Goal: Task Accomplishment & Management: Complete application form

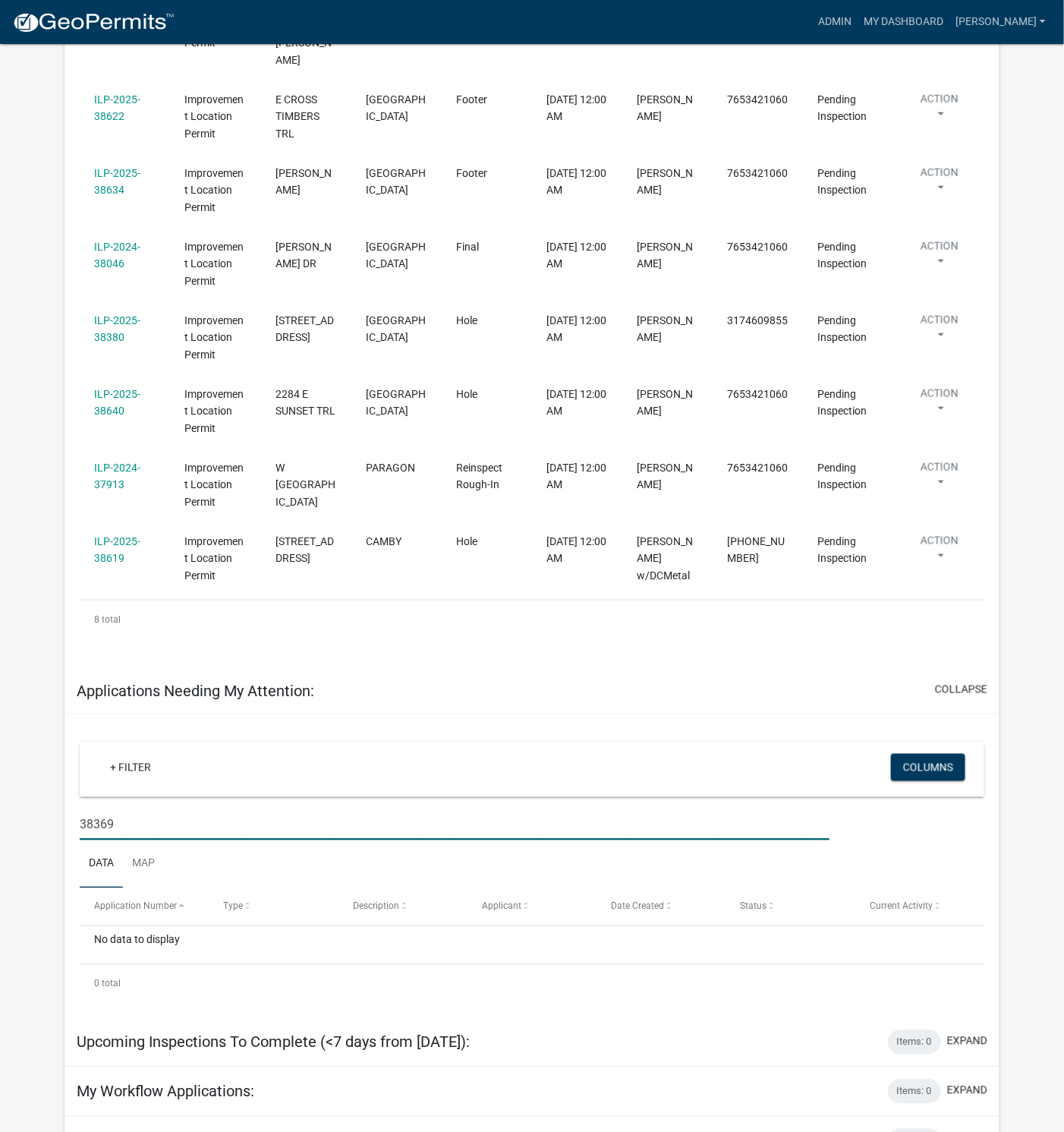
scroll to position [524, 0]
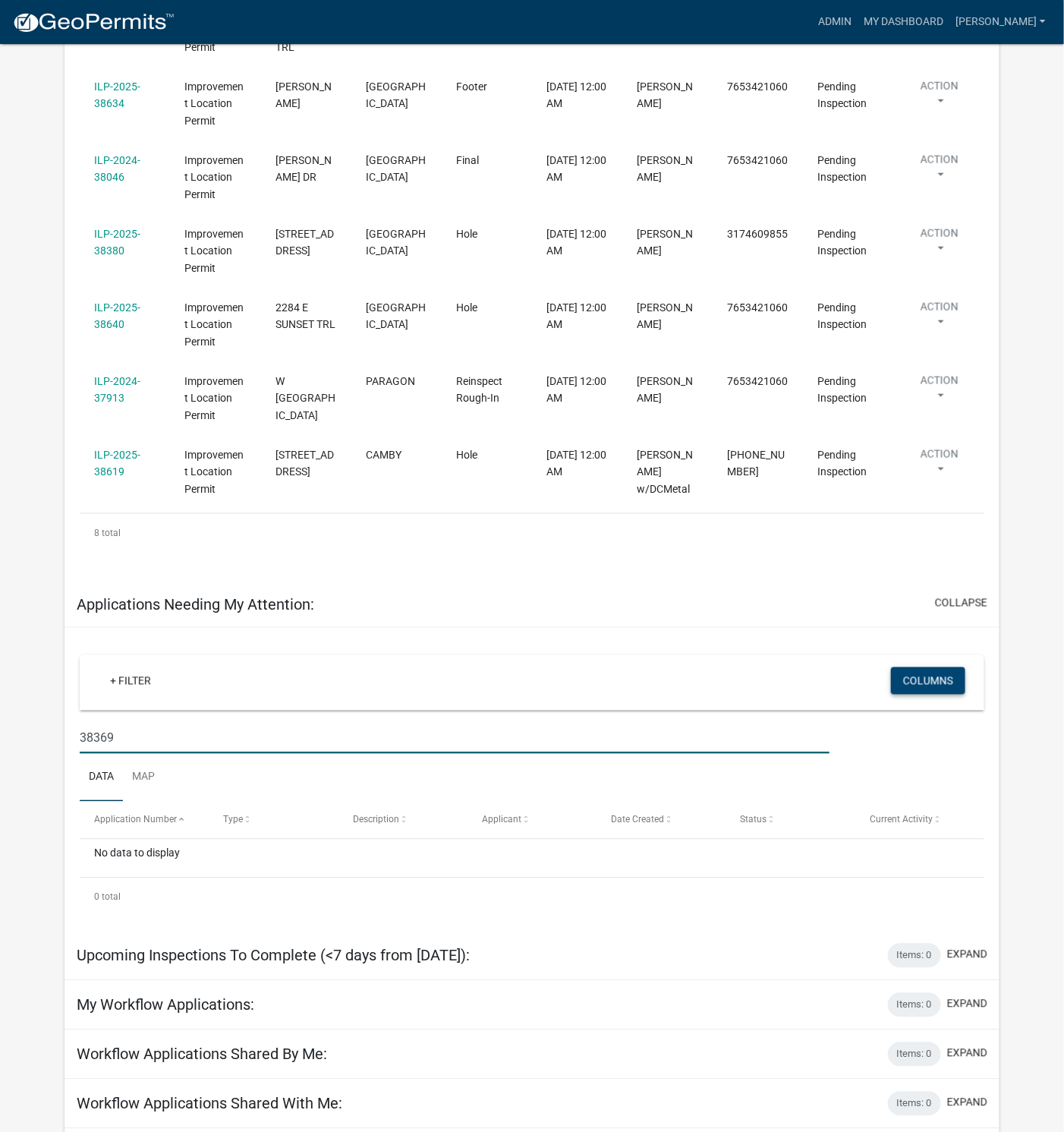
click at [923, 667] on button "Columns" at bounding box center [928, 681] width 75 height 28
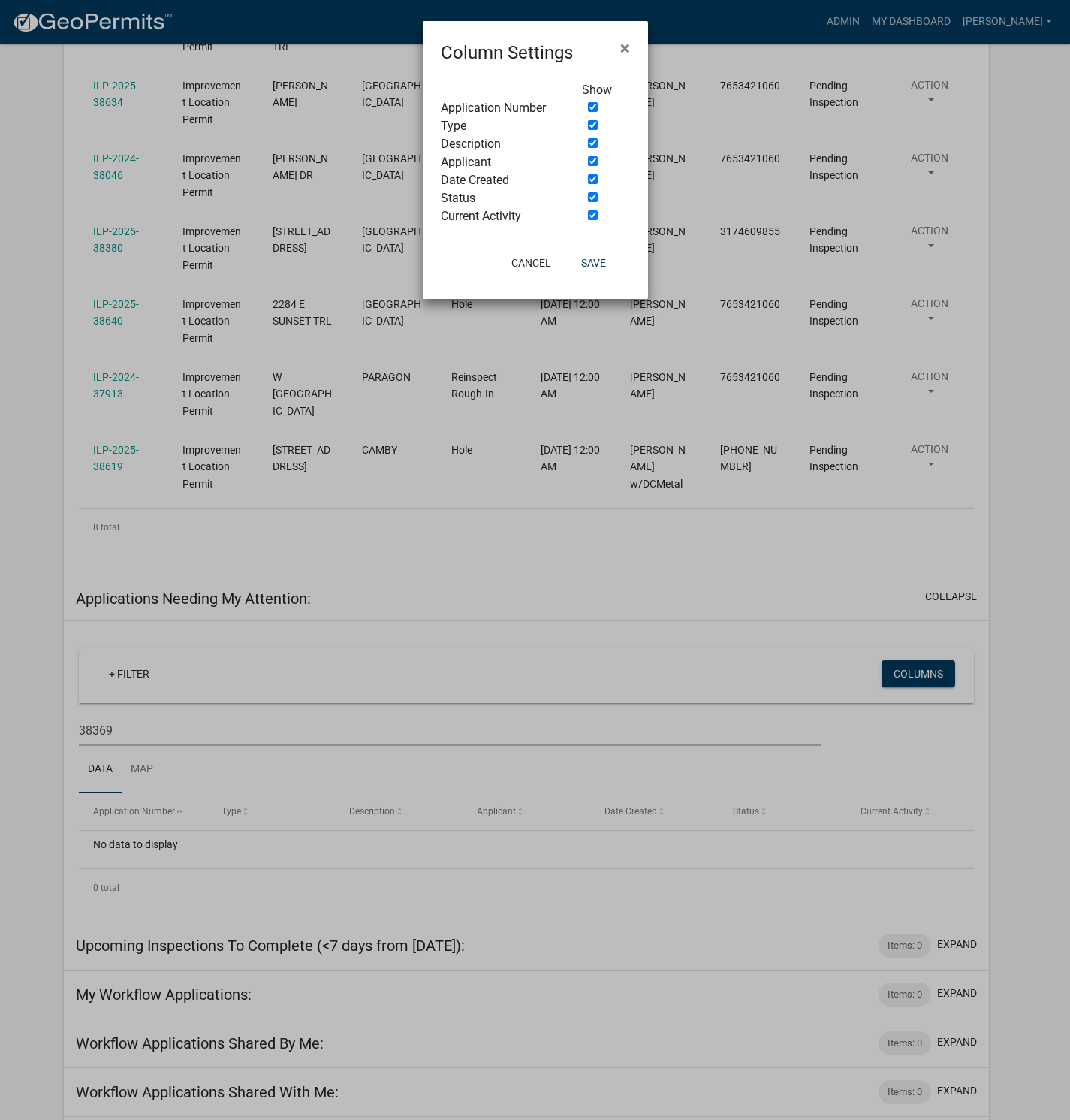
click at [590, 582] on ngb-modal-window "Column Settings × Show Application Number Type Description Applicant Date Creat…" at bounding box center [535, 560] width 1070 height 1120
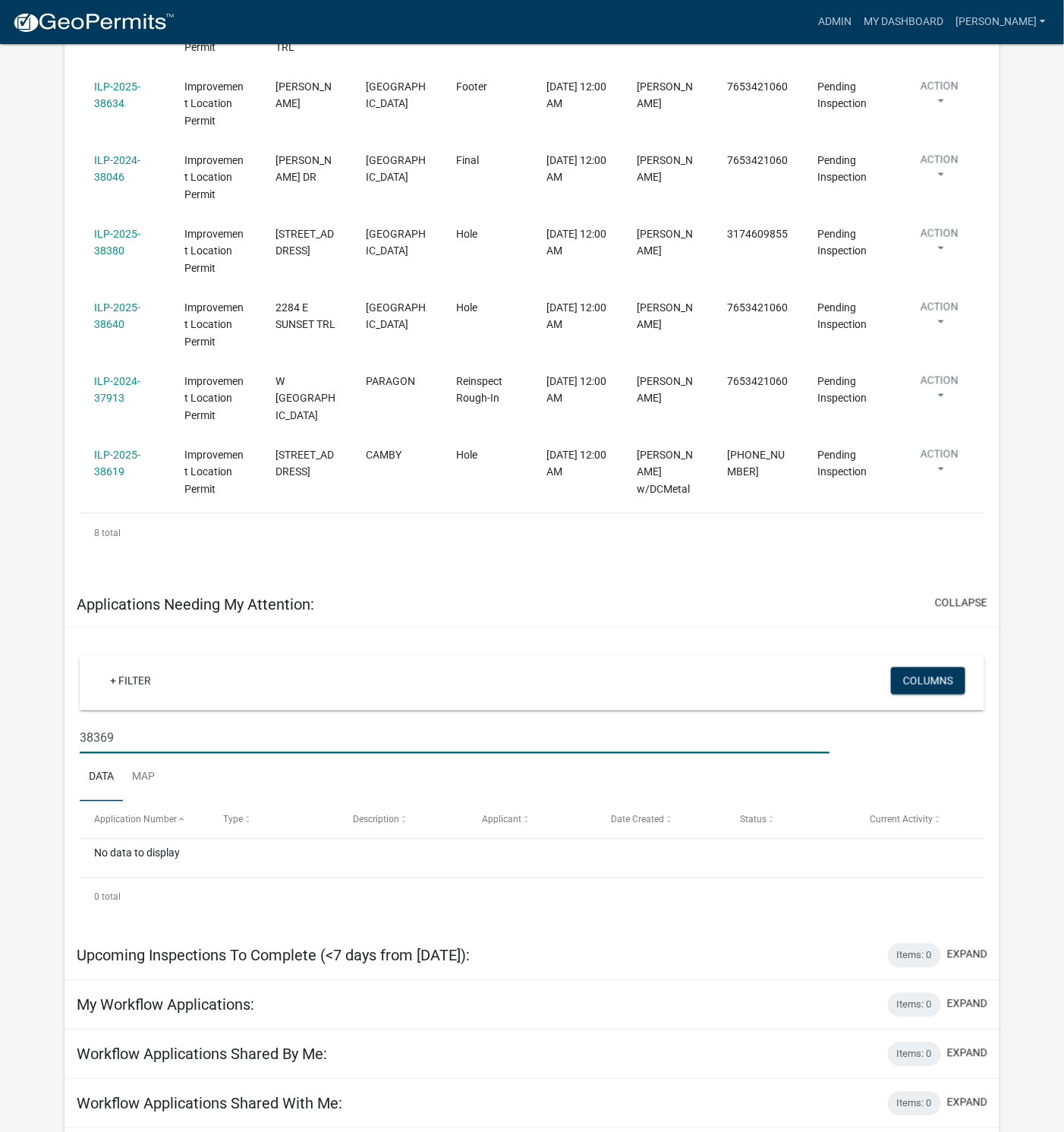
drag, startPoint x: 117, startPoint y: 722, endPoint x: 49, endPoint y: 724, distance: 68.0
click at [50, 724] on app-user-applications "more_horiz Admin My Dashboard [PERSON_NAME] Admin Account Logout My Dashboard S…" at bounding box center [532, 447] width 1064 height 1854
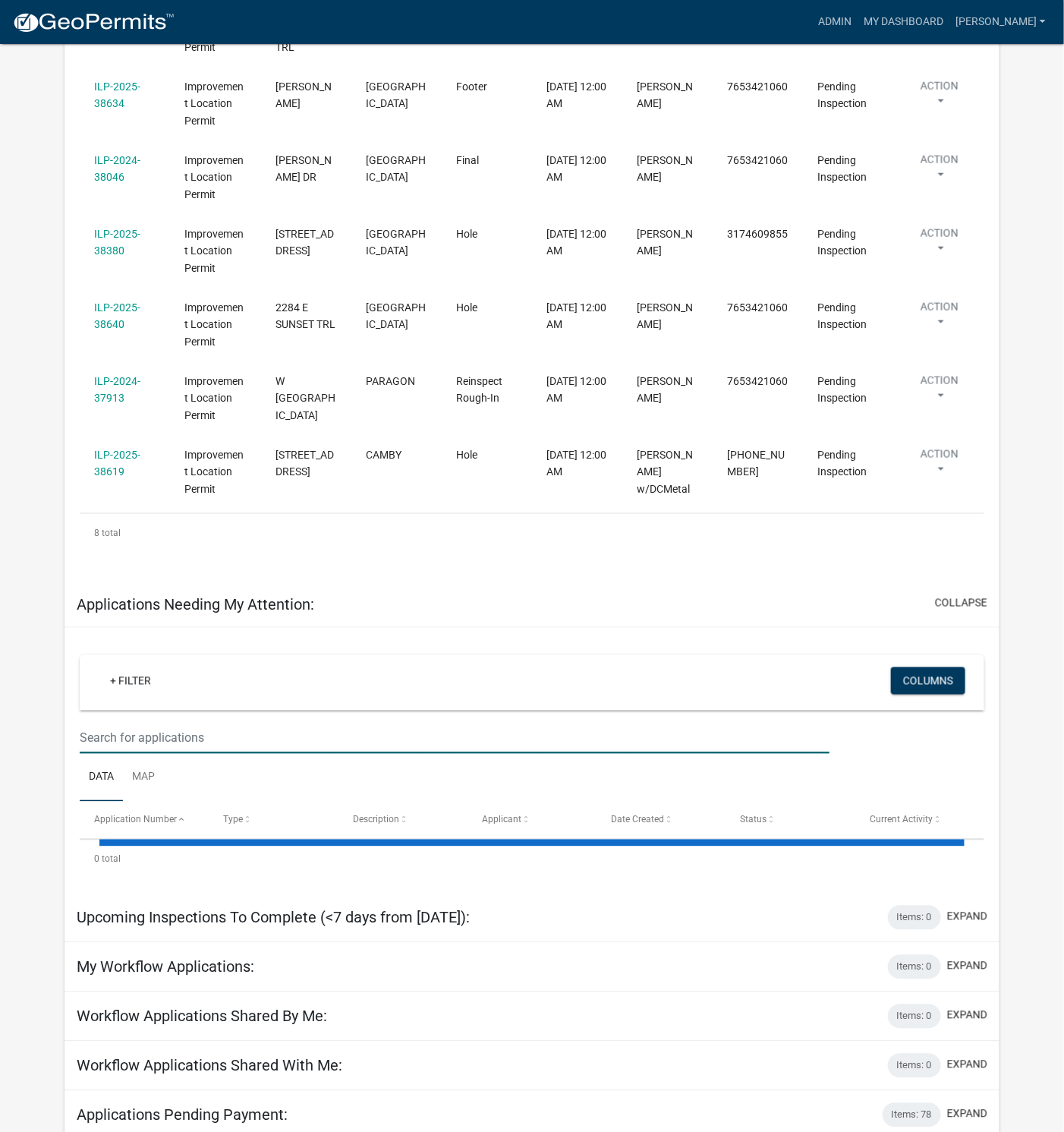
select select "1: 25"
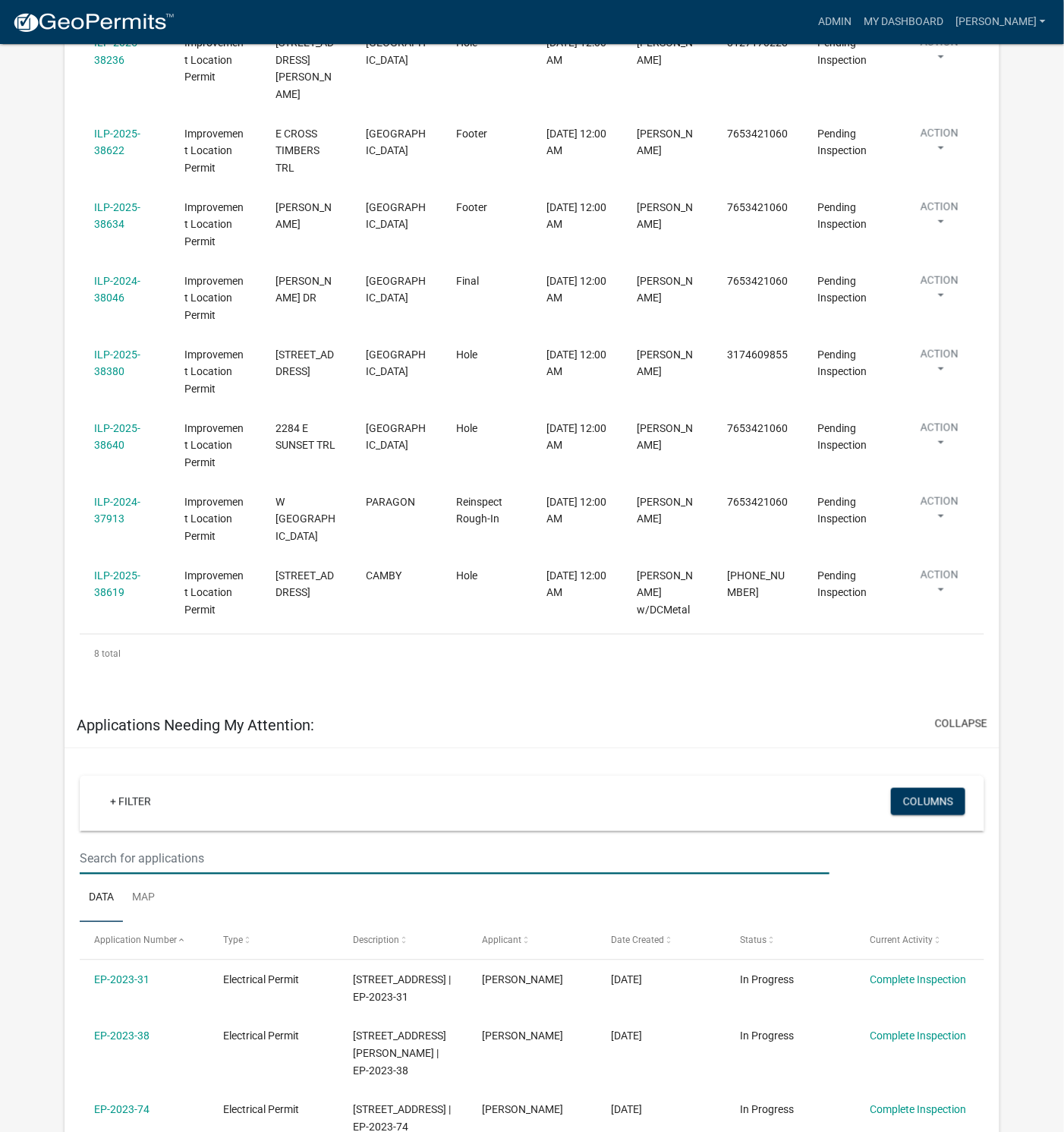
scroll to position [0, 0]
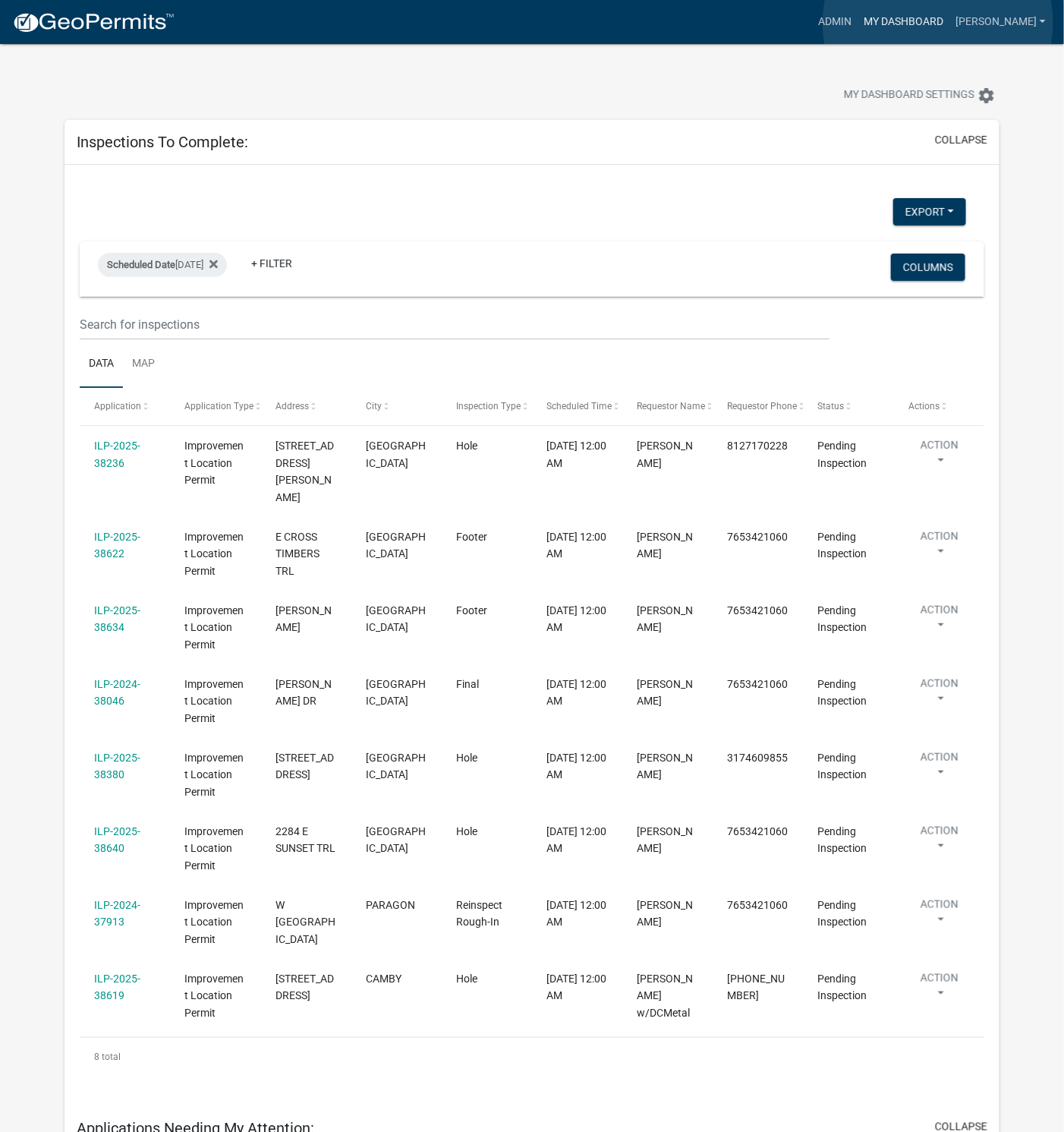
click at [938, 23] on link "My Dashboard" at bounding box center [904, 21] width 92 height 29
drag, startPoint x: 925, startPoint y: 24, endPoint x: 931, endPoint y: 44, distance: 20.9
click at [925, 24] on link "My Dashboard" at bounding box center [904, 21] width 92 height 29
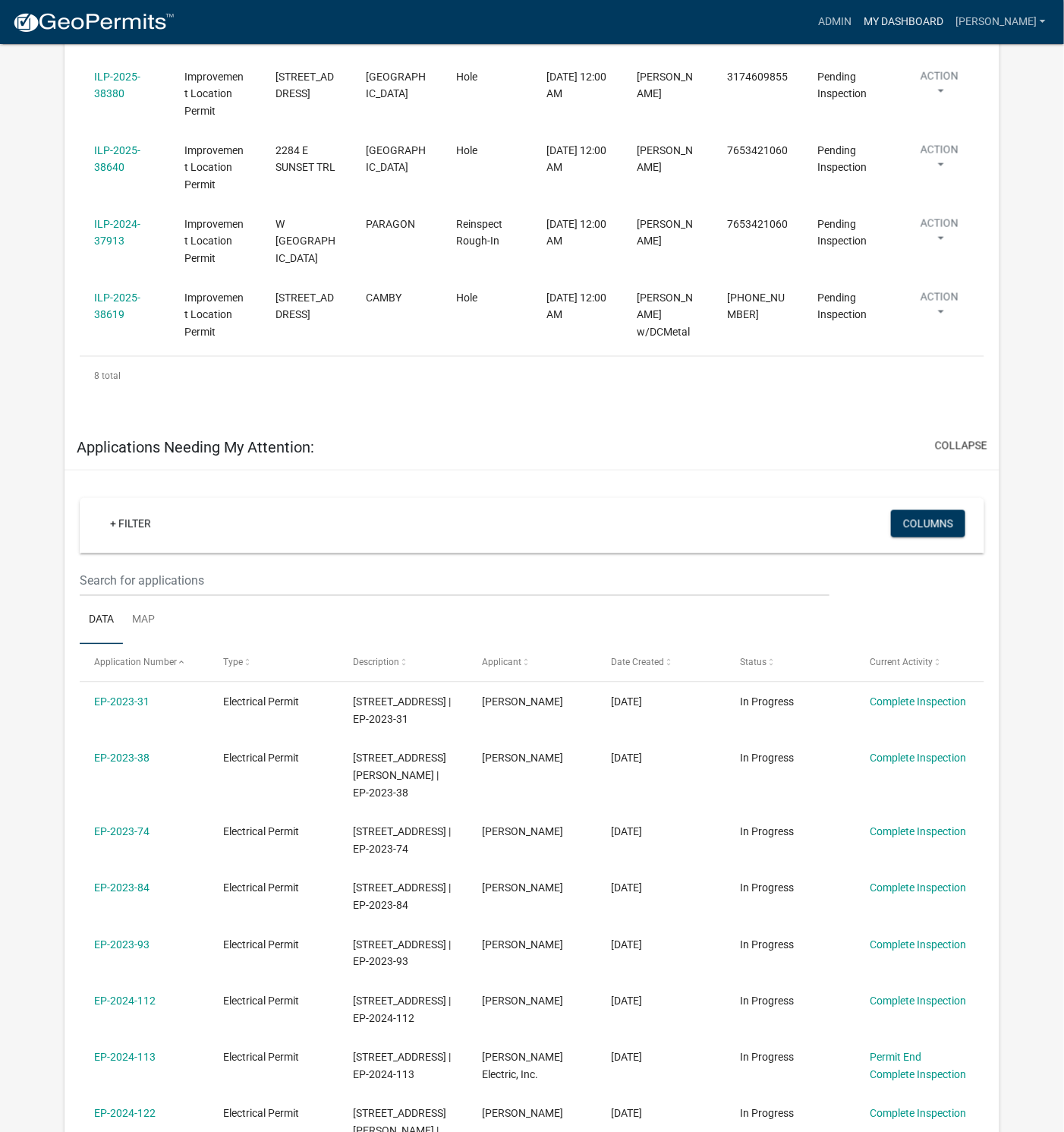
scroll to position [569, 0]
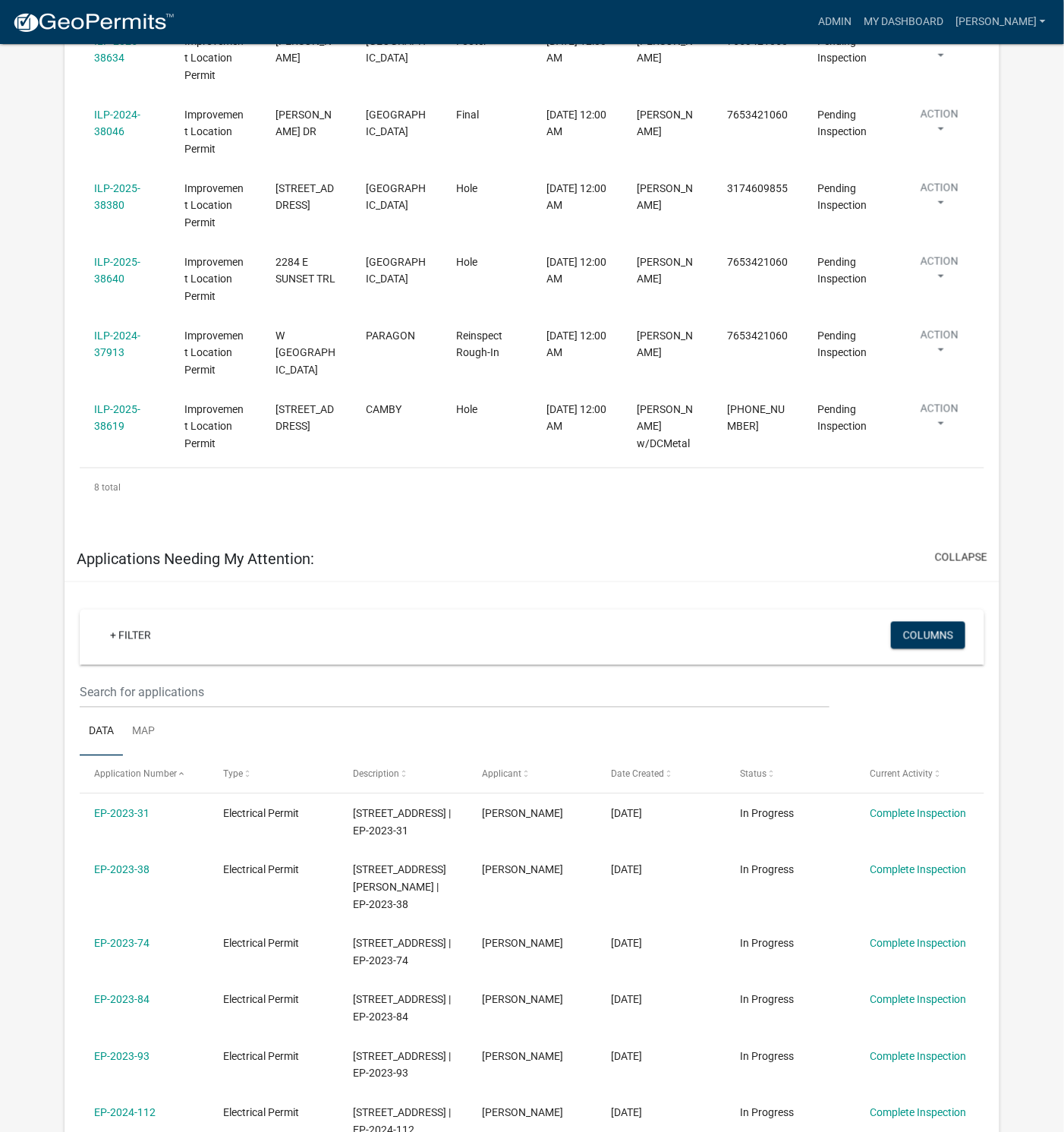
click at [136, 621] on link "+ Filter" at bounding box center [130, 635] width 65 height 28
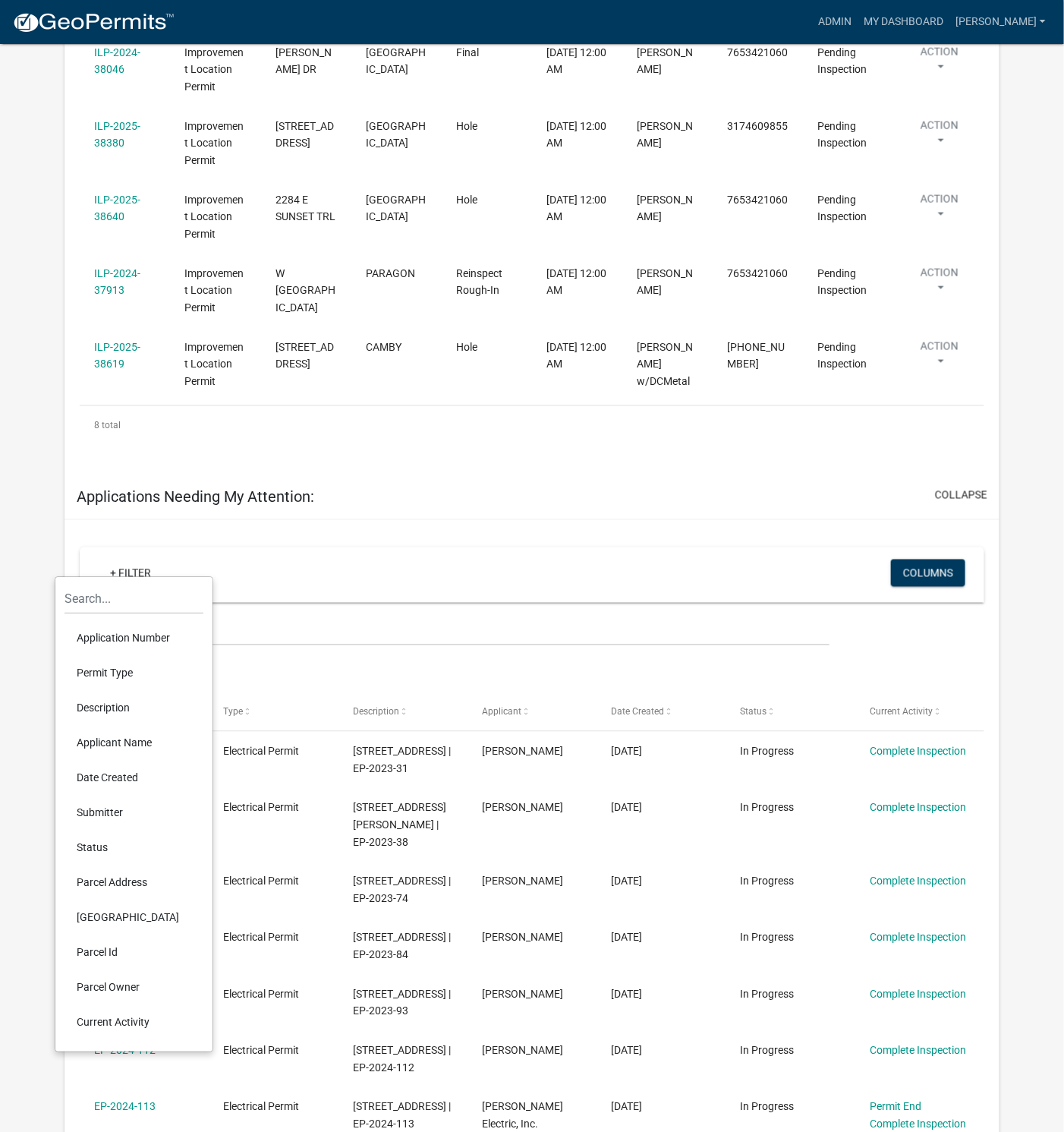
scroll to position [683, 0]
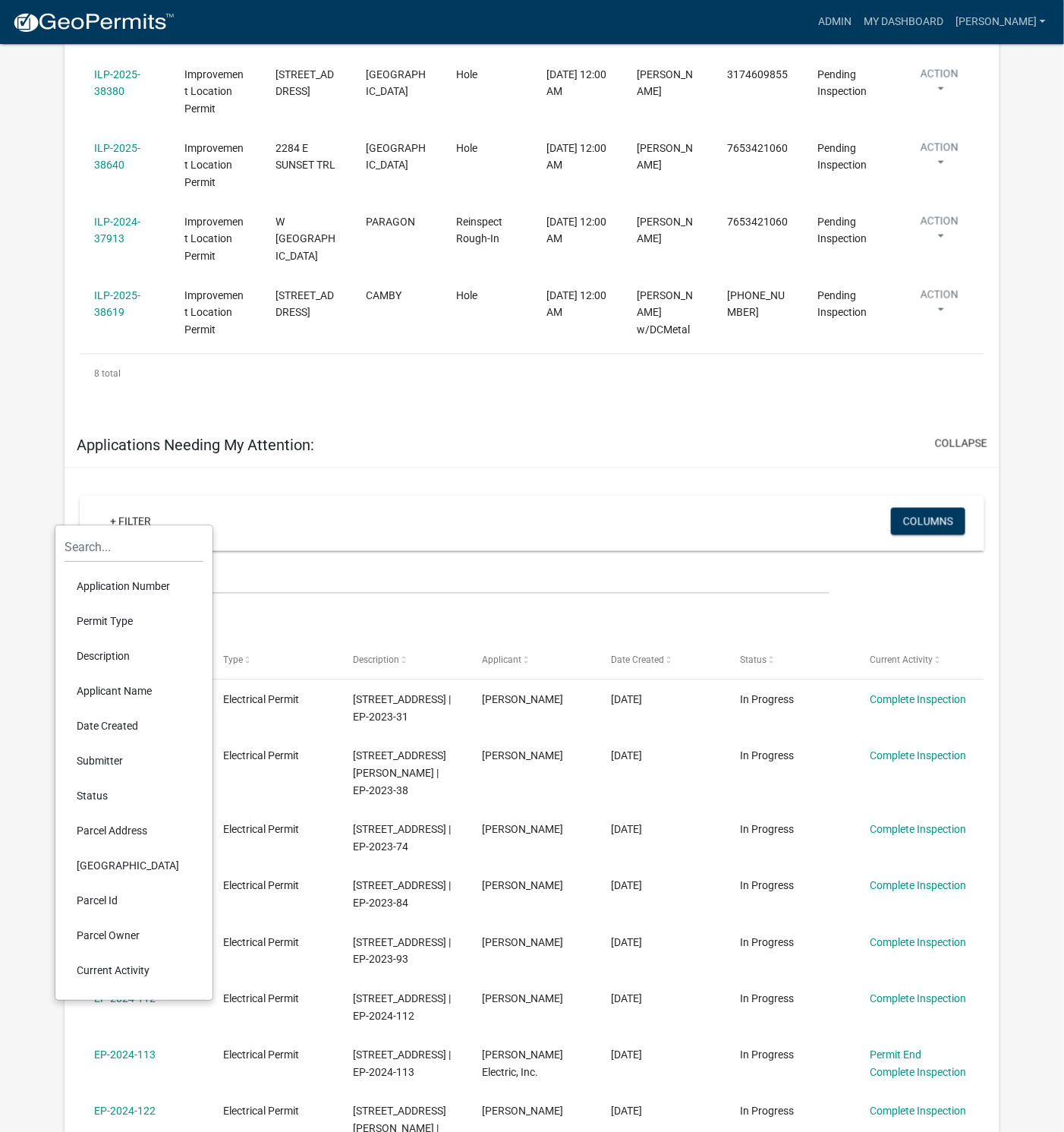
click at [98, 620] on li "Permit Type" at bounding box center [133, 621] width 139 height 35
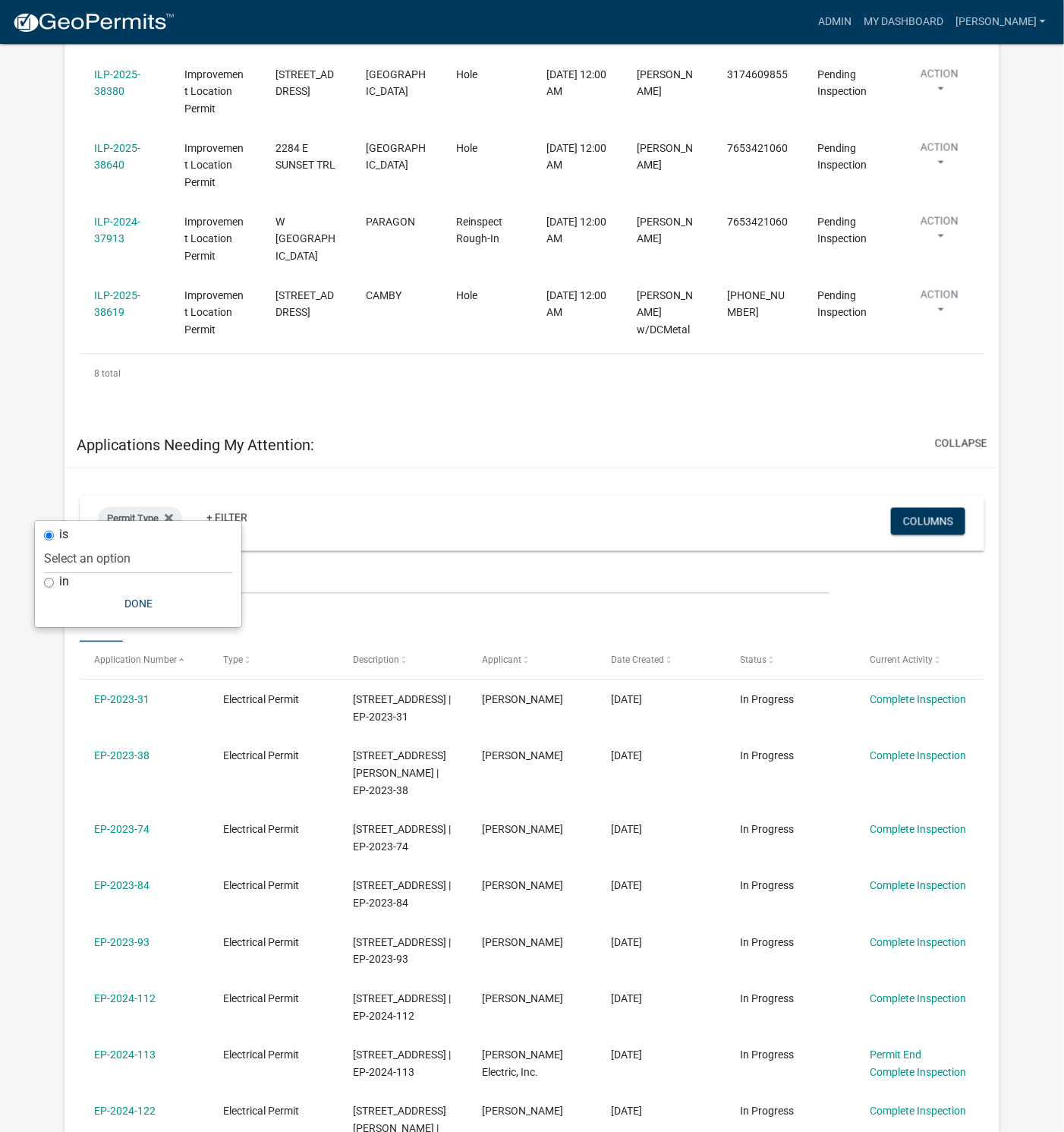
click at [51, 535] on input "is" at bounding box center [49, 535] width 10 height 10
click at [336, 504] on div "Permit Type + Filter" at bounding box center [384, 524] width 595 height 40
click at [169, 513] on icon at bounding box center [168, 518] width 8 height 12
click at [321, 508] on div "+ Filter" at bounding box center [384, 524] width 595 height 31
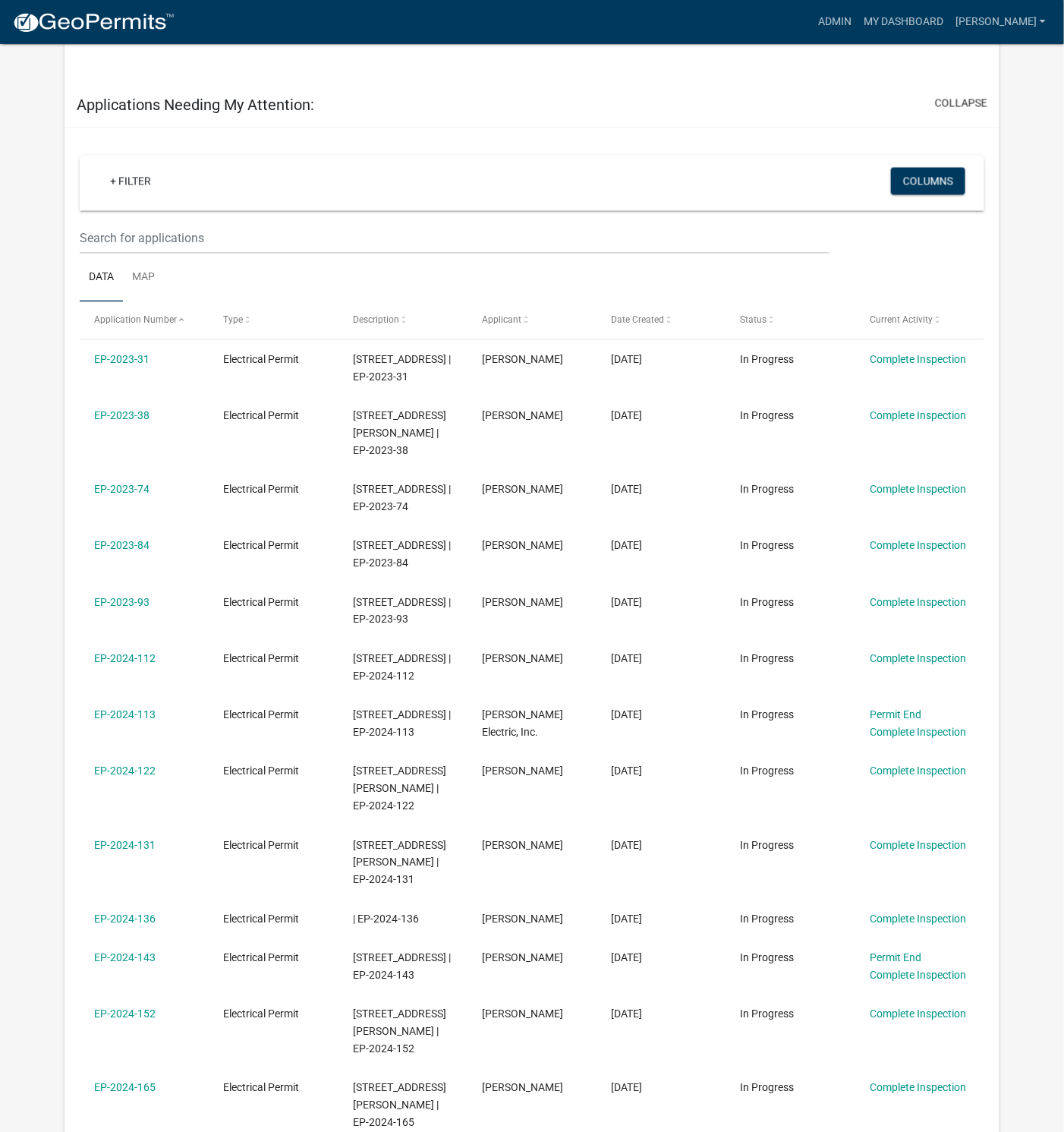
scroll to position [1024, 0]
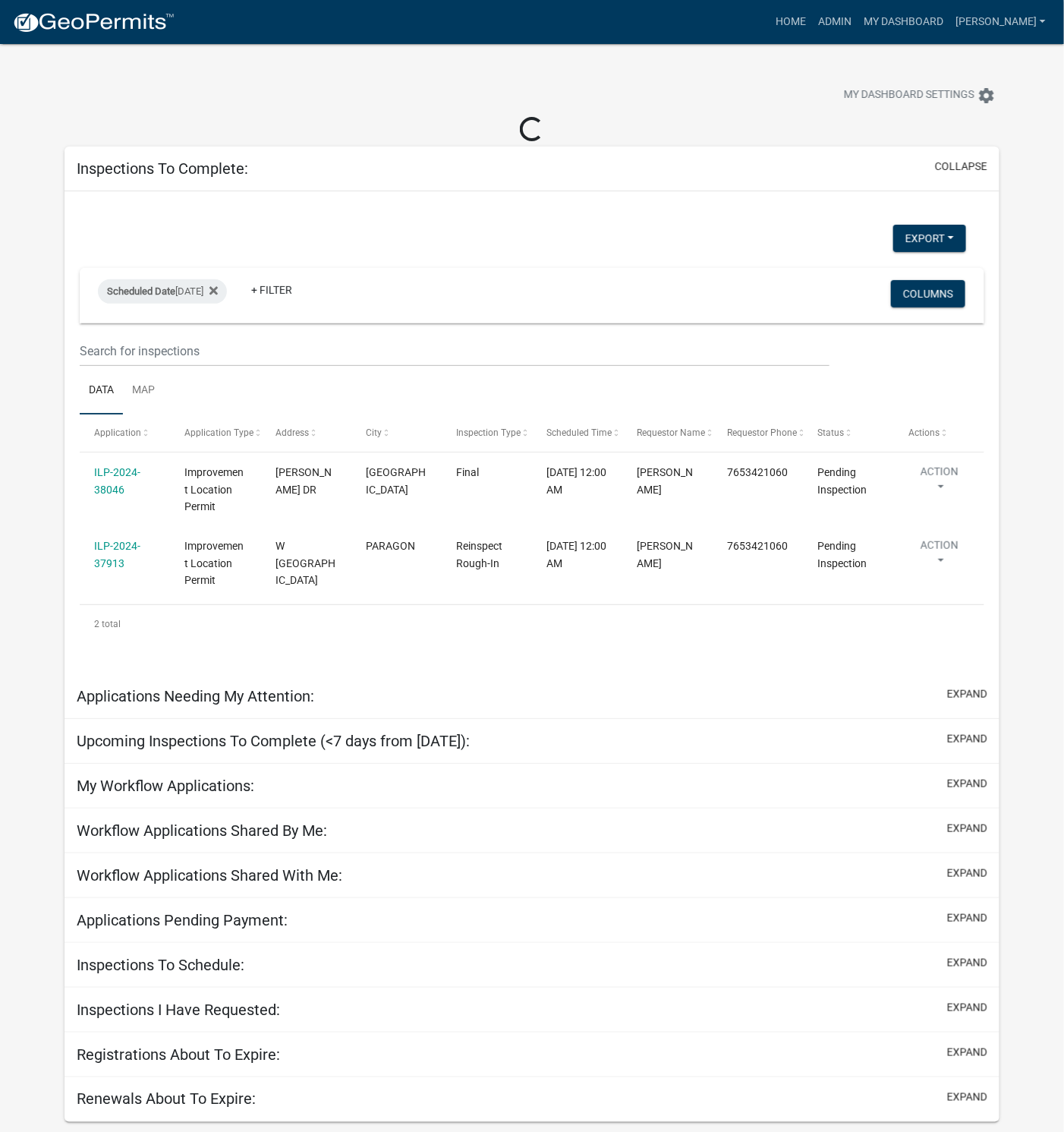
drag, startPoint x: 962, startPoint y: 693, endPoint x: 840, endPoint y: 549, distance: 188.7
click at [0, 0] on div "+ Filter Columns Data Map Application Number Type Description Applicant Date Cr…" at bounding box center [0, 0] width 0 height 0
select select "1: 25"
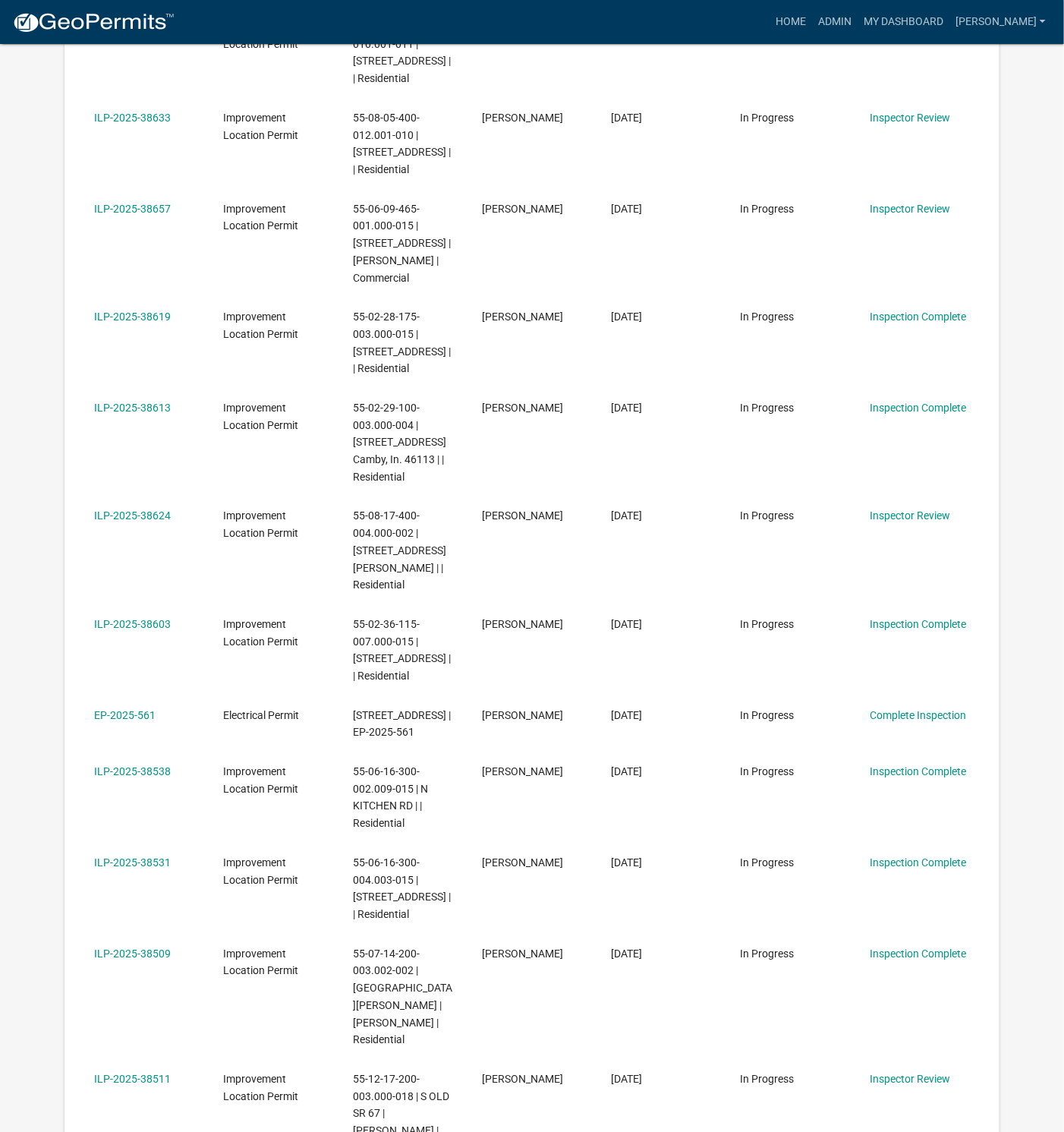
scroll to position [1480, 0]
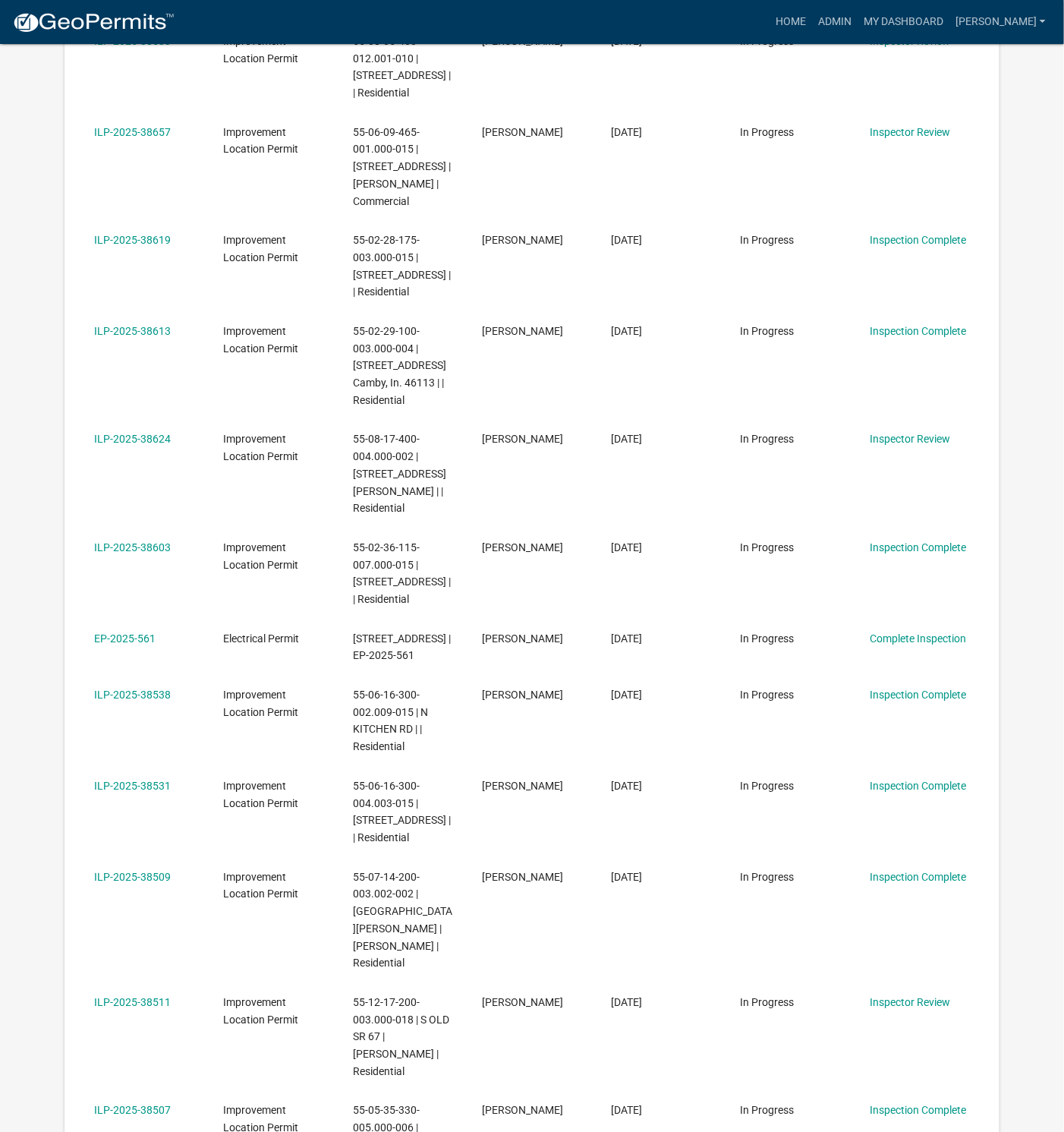
drag, startPoint x: 128, startPoint y: 385, endPoint x: 142, endPoint y: 389, distance: 14.6
click at [128, 433] on link "ILP-2025-38624" at bounding box center [132, 438] width 76 height 12
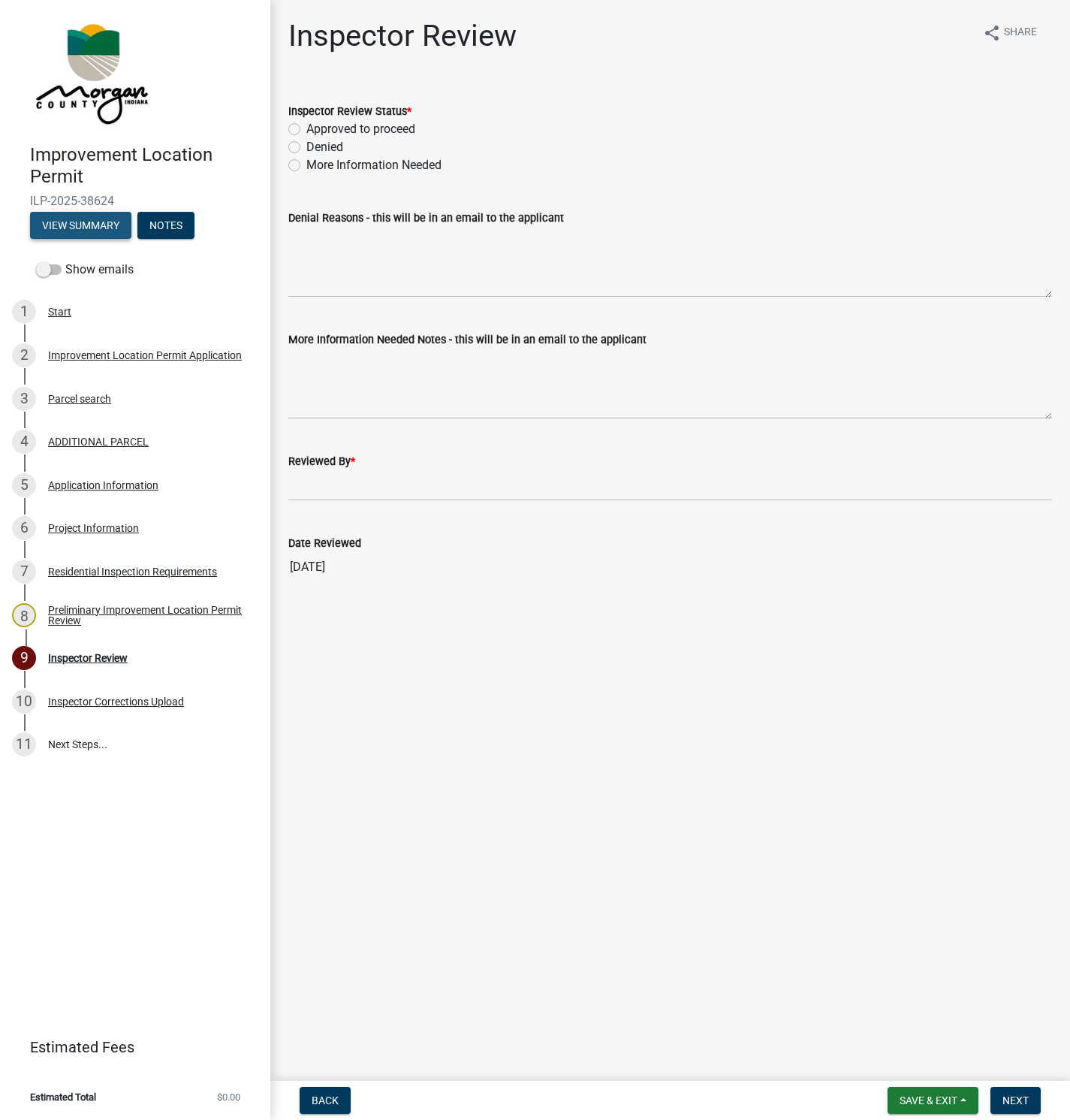
click at [96, 225] on button "View Summary" at bounding box center [80, 226] width 101 height 27
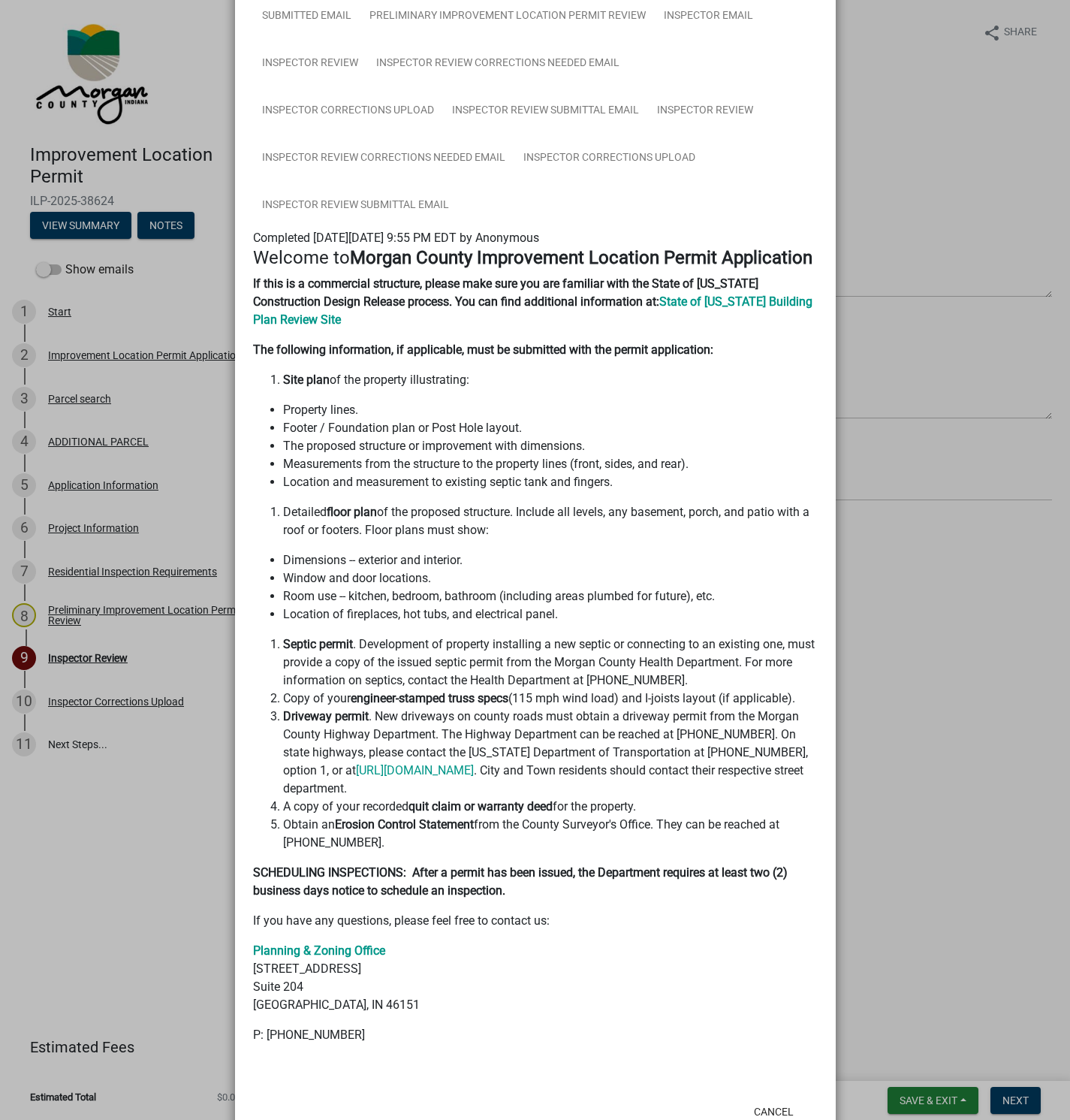
scroll to position [232, 0]
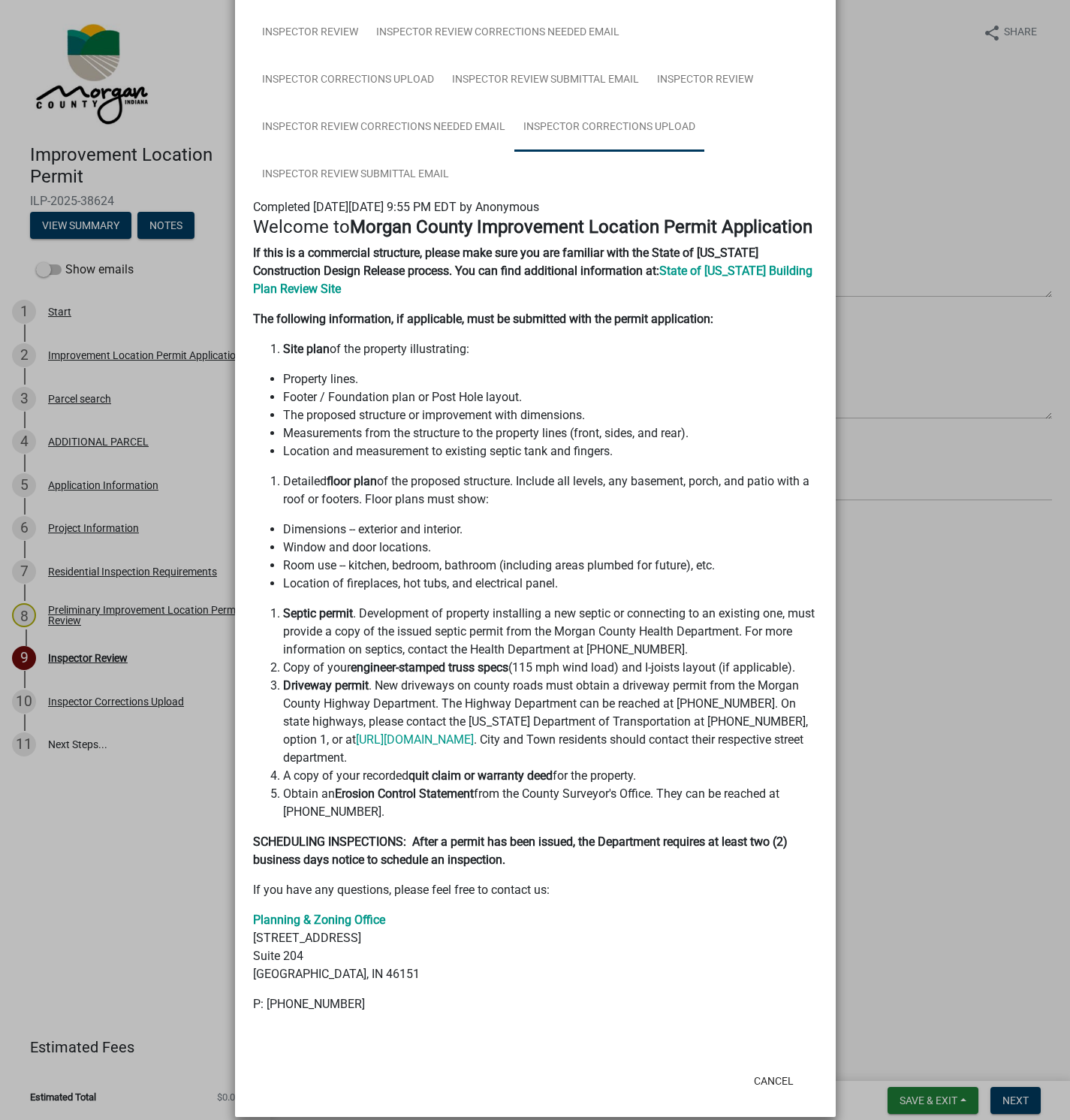
click at [595, 127] on link "Inspector Corrections Upload" at bounding box center [609, 127] width 190 height 48
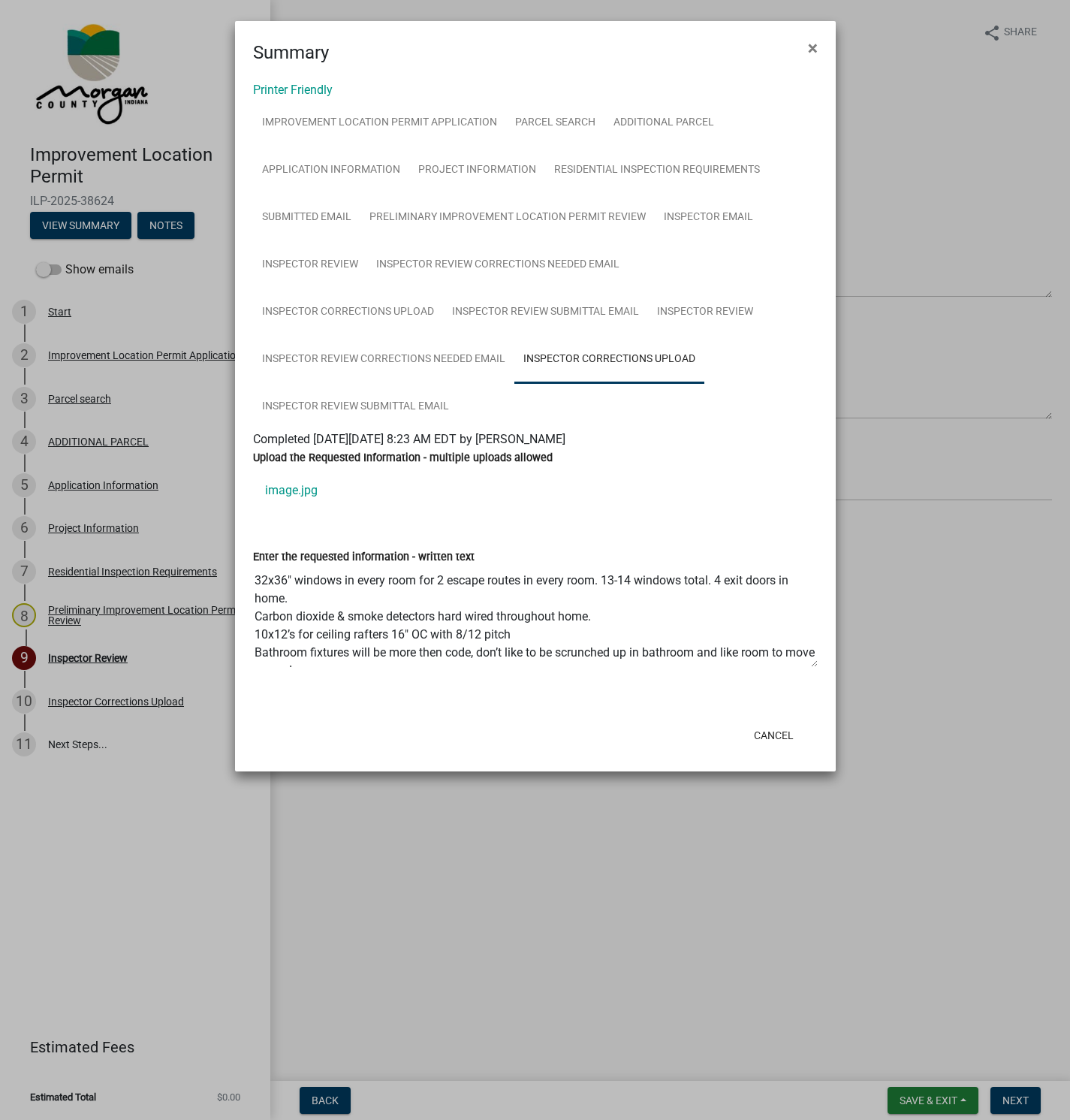
click at [287, 489] on link "image.jpg" at bounding box center [535, 491] width 565 height 36
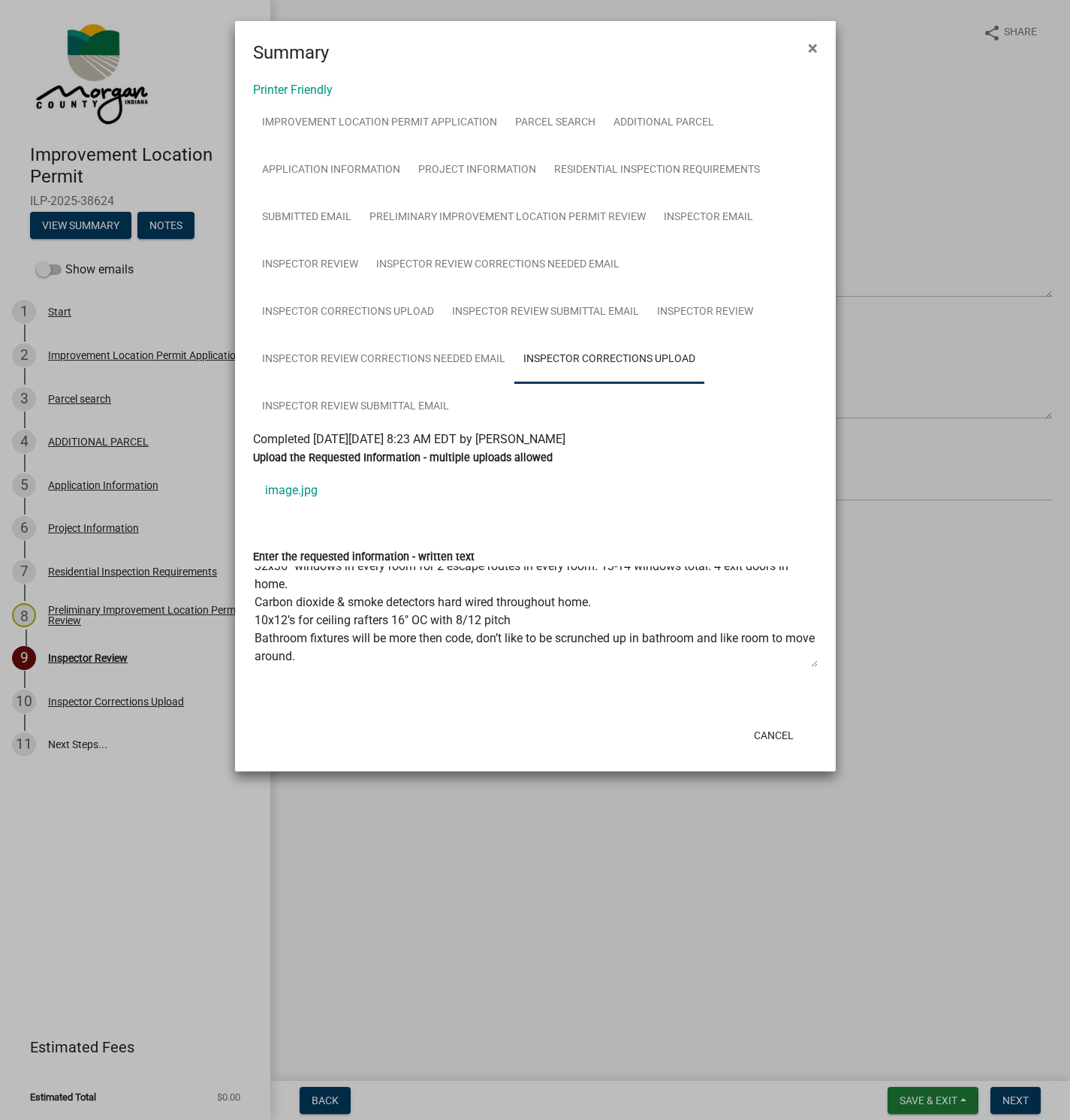
scroll to position [18, 0]
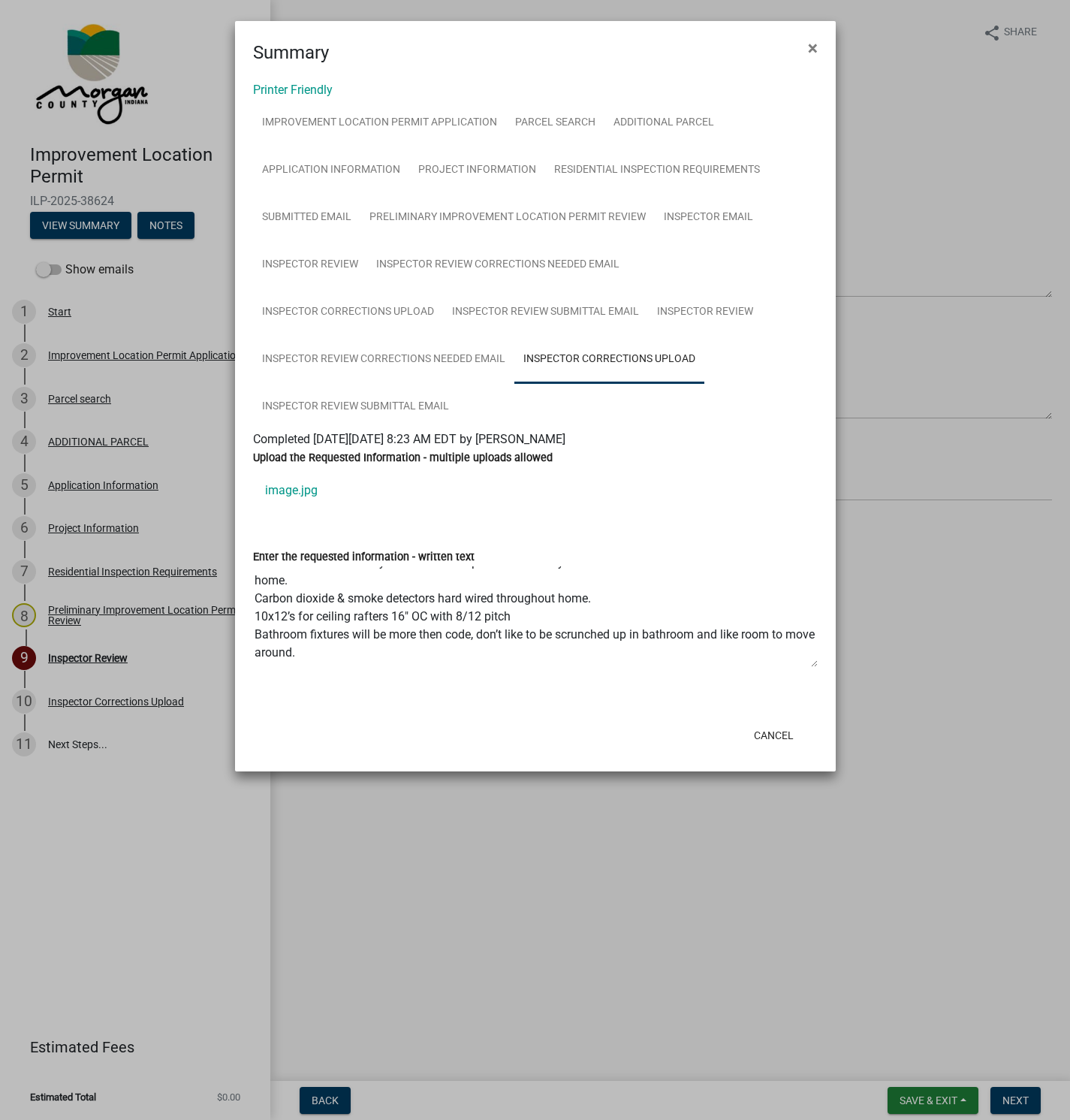
click at [291, 490] on link "image.jpg" at bounding box center [535, 491] width 565 height 36
click at [814, 45] on span "×" at bounding box center [812, 47] width 10 height 21
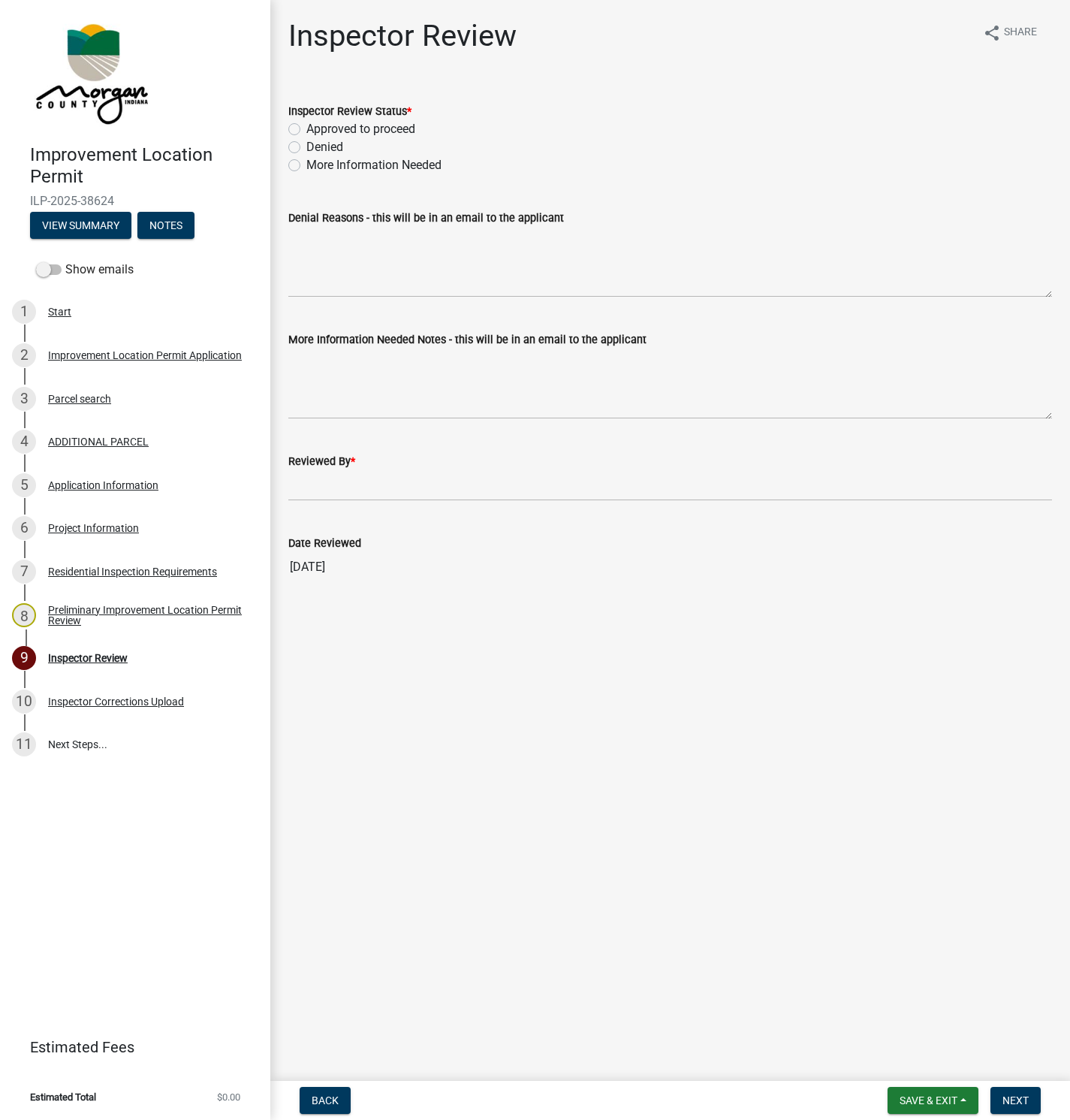
click at [306, 127] on label "Approved to proceed" at bounding box center [361, 129] width 109 height 18
click at [306, 127] on input "Approved to proceed" at bounding box center [311, 125] width 10 height 10
radio input "true"
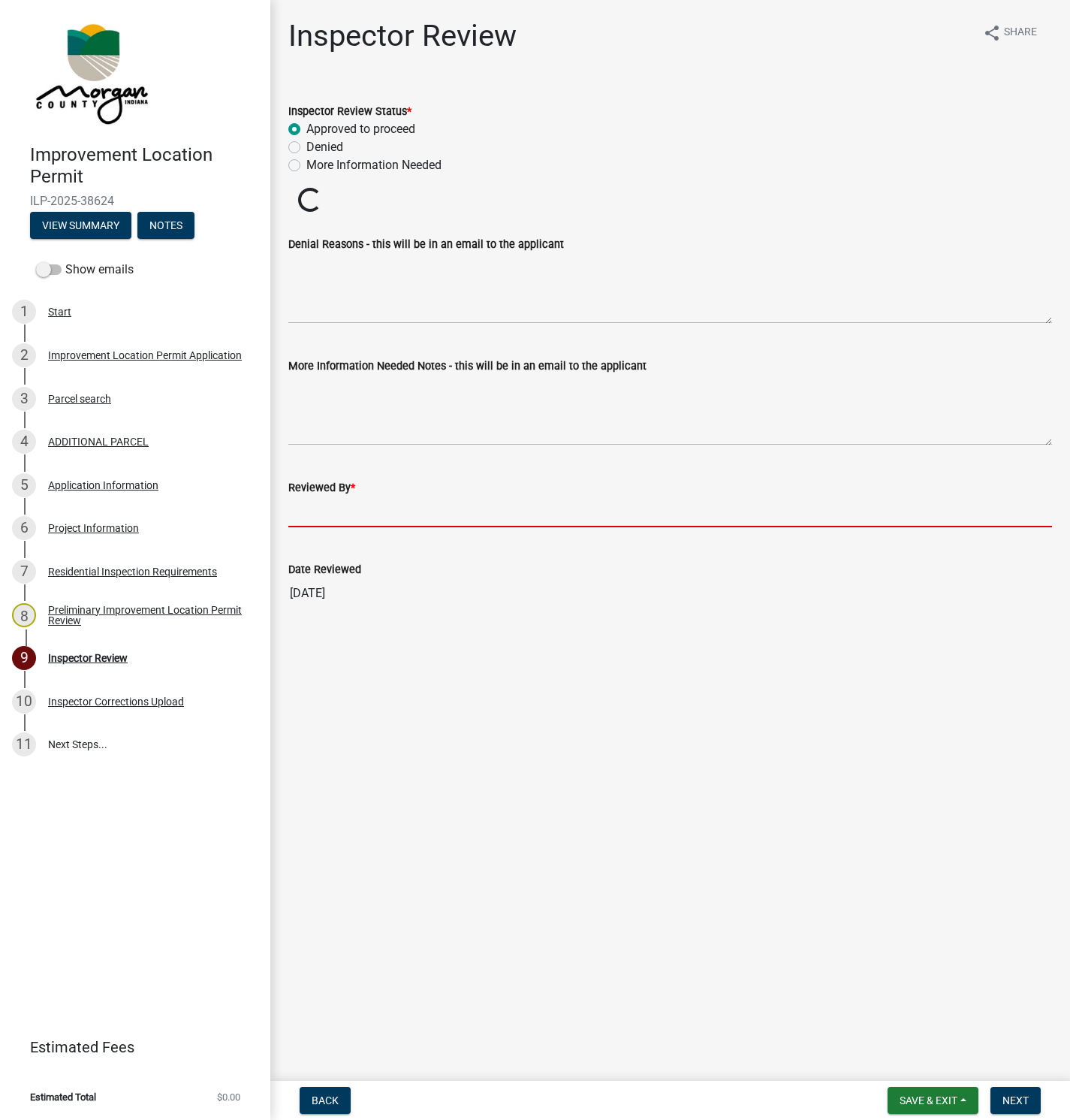
click at [320, 507] on input "Reviewed By *" at bounding box center [670, 512] width 764 height 31
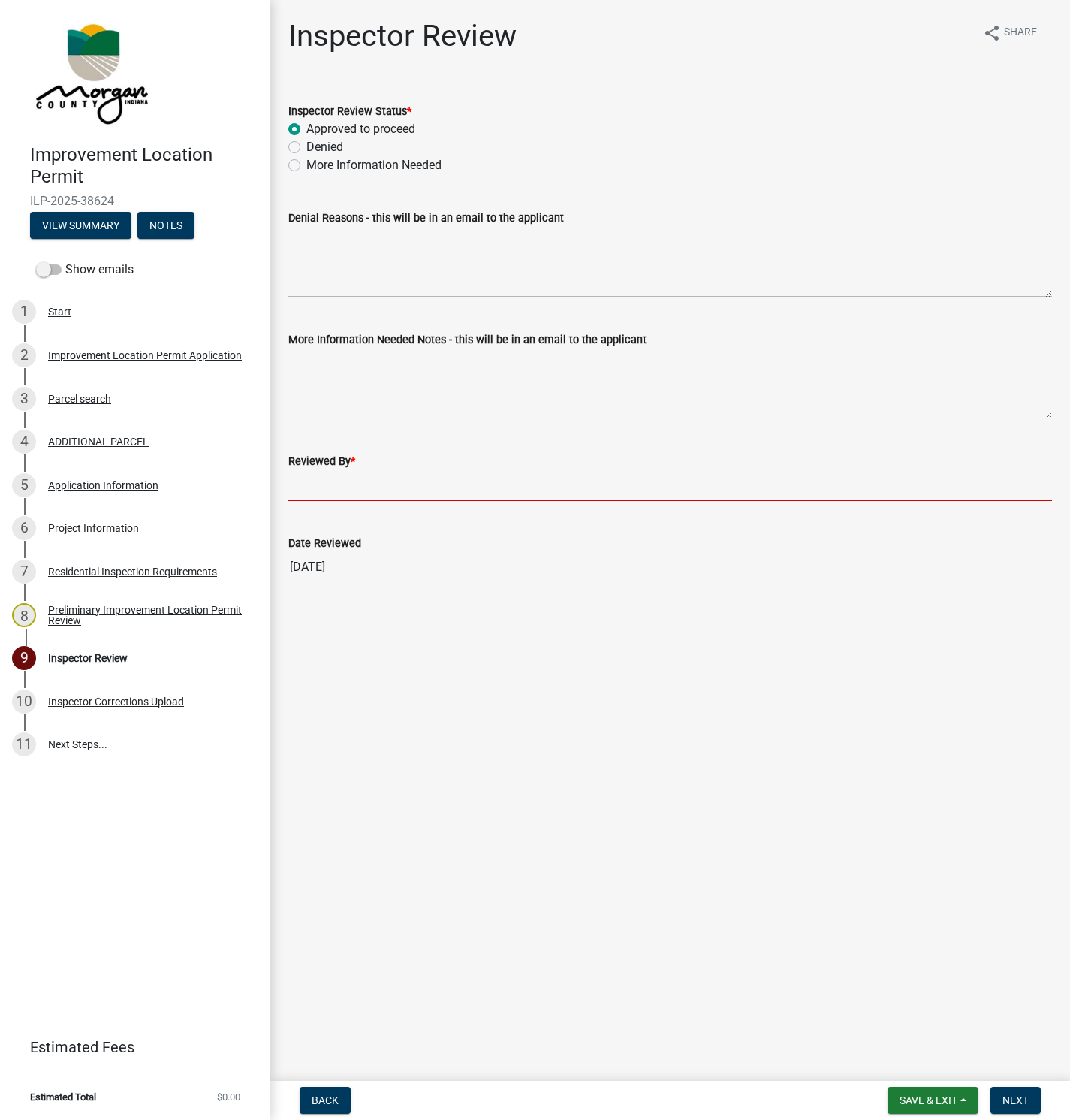
type input "[PERSON_NAME]"
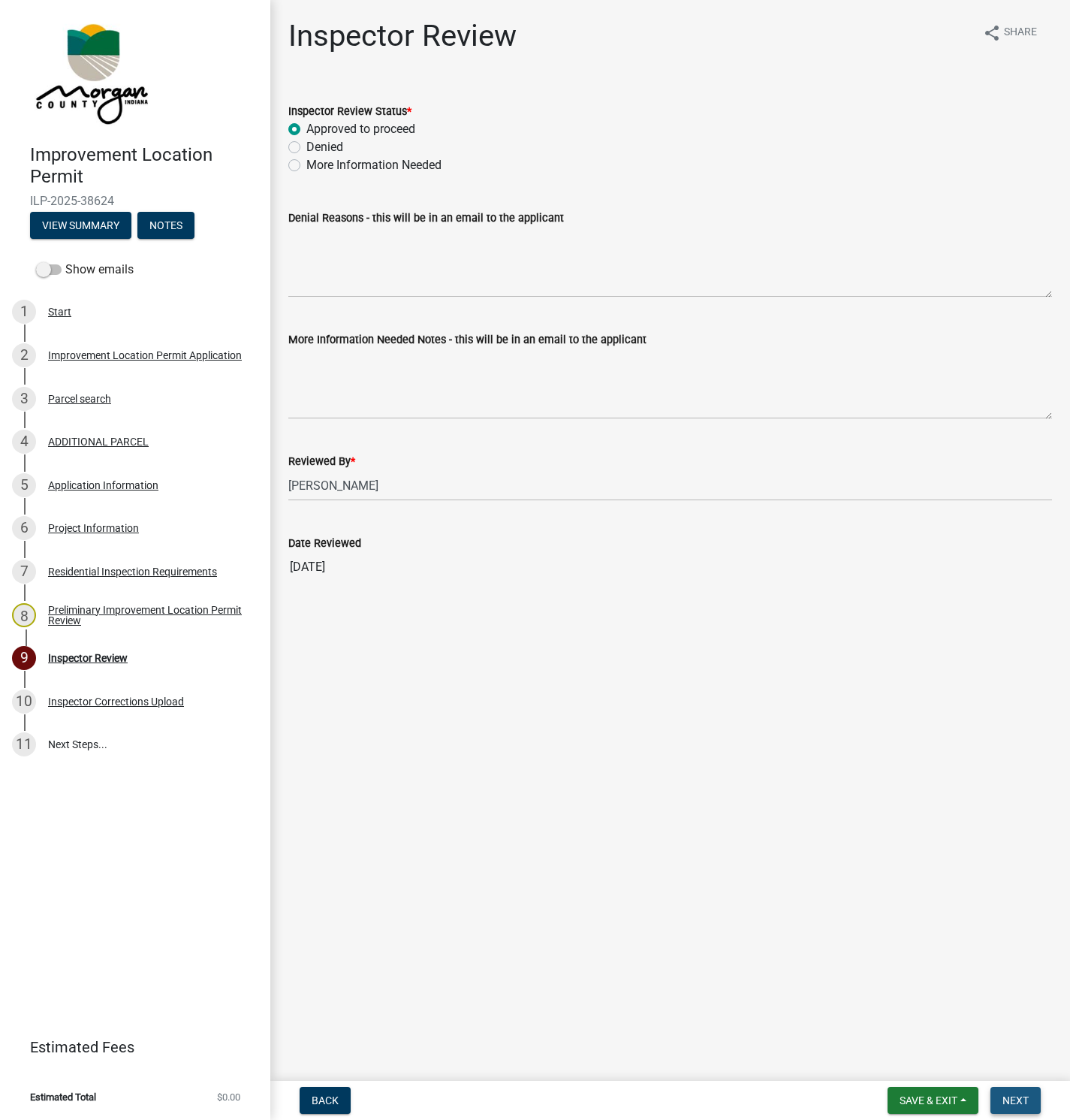
click at [1018, 1103] on span "Next" at bounding box center [1015, 1100] width 26 height 12
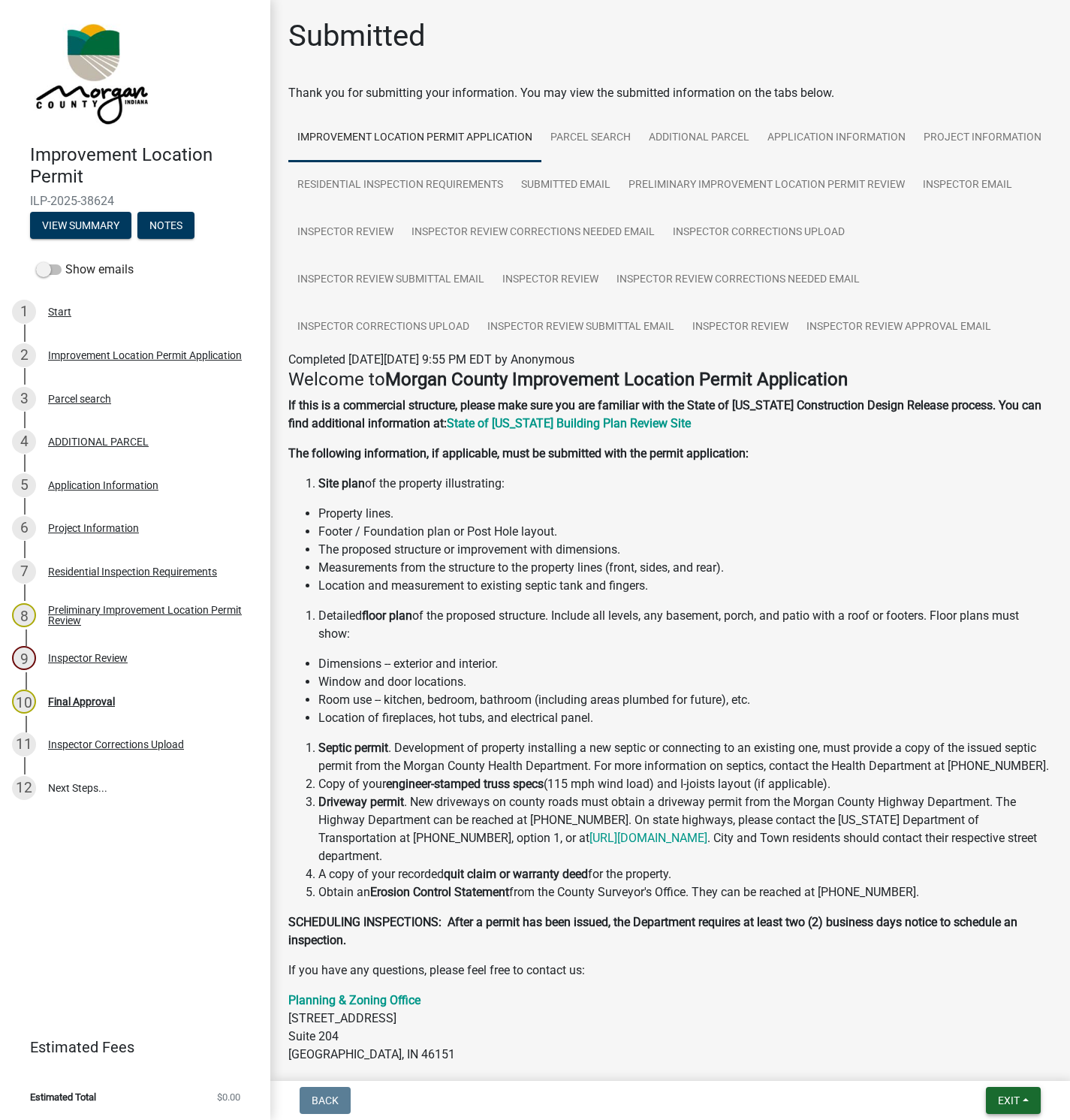
click at [1005, 1098] on span "Exit" at bounding box center [1009, 1100] width 22 height 12
click at [960, 1056] on button "Save & Exit" at bounding box center [981, 1062] width 120 height 36
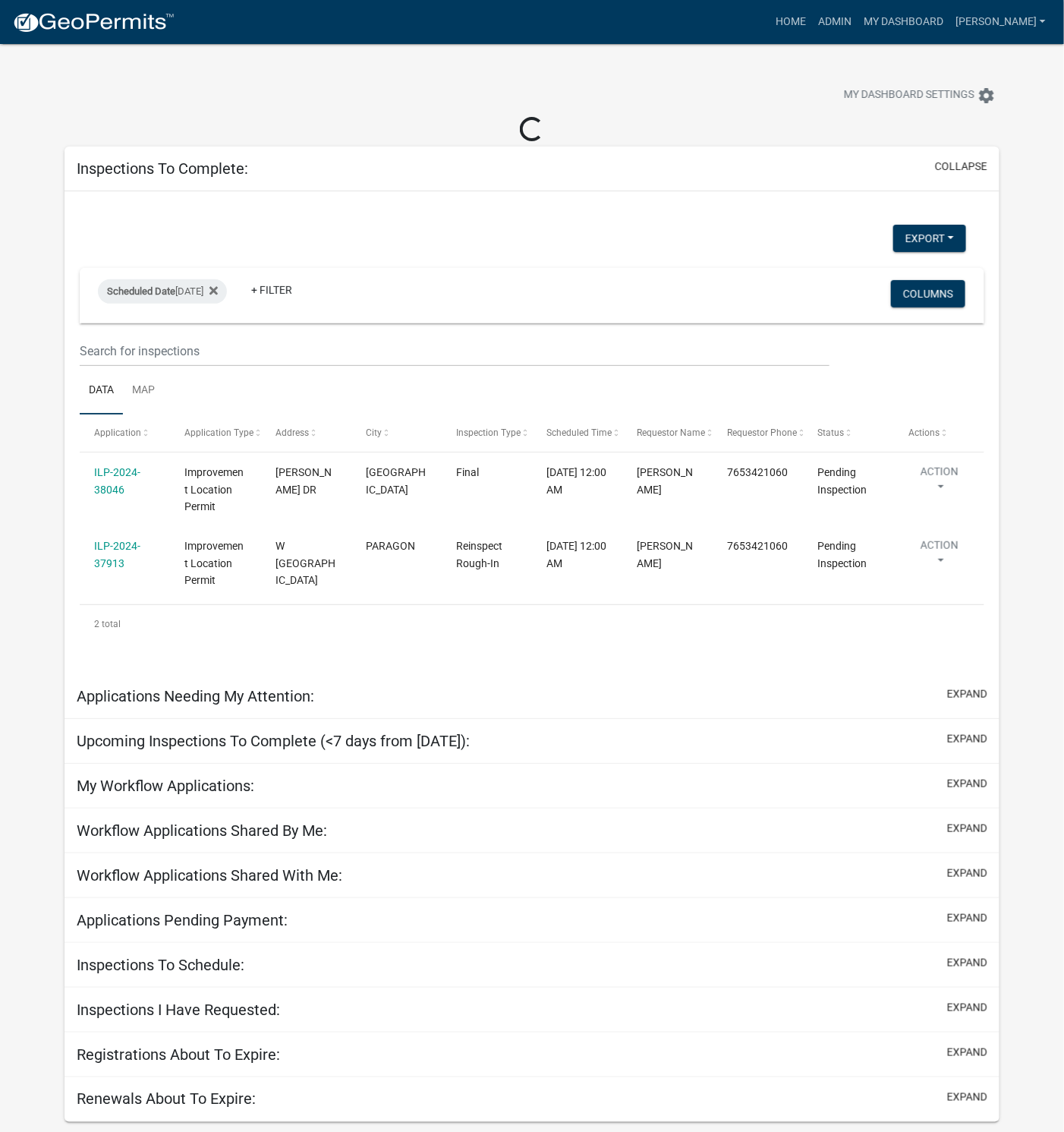
select select "1: 25"
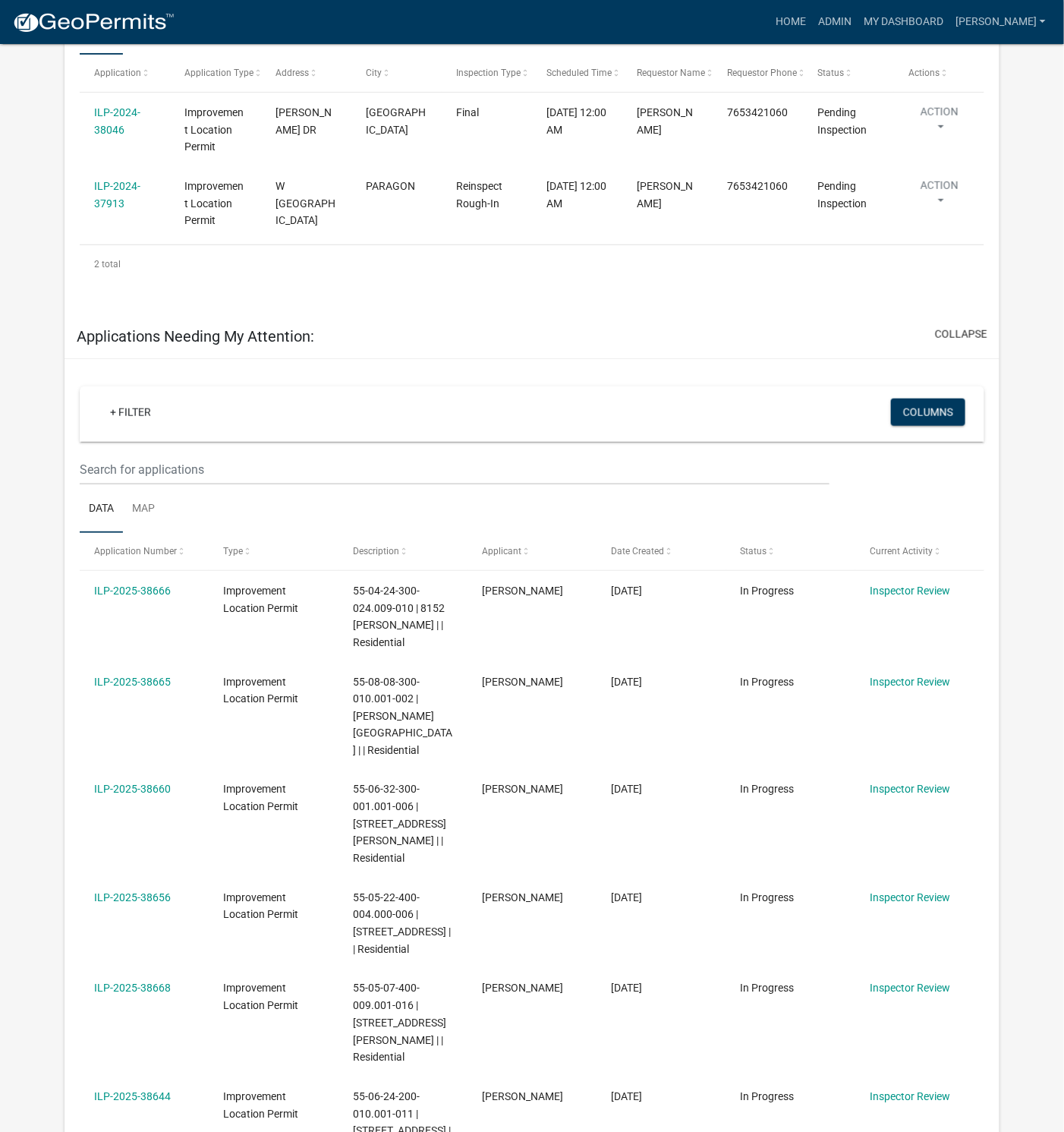
scroll to position [341, 0]
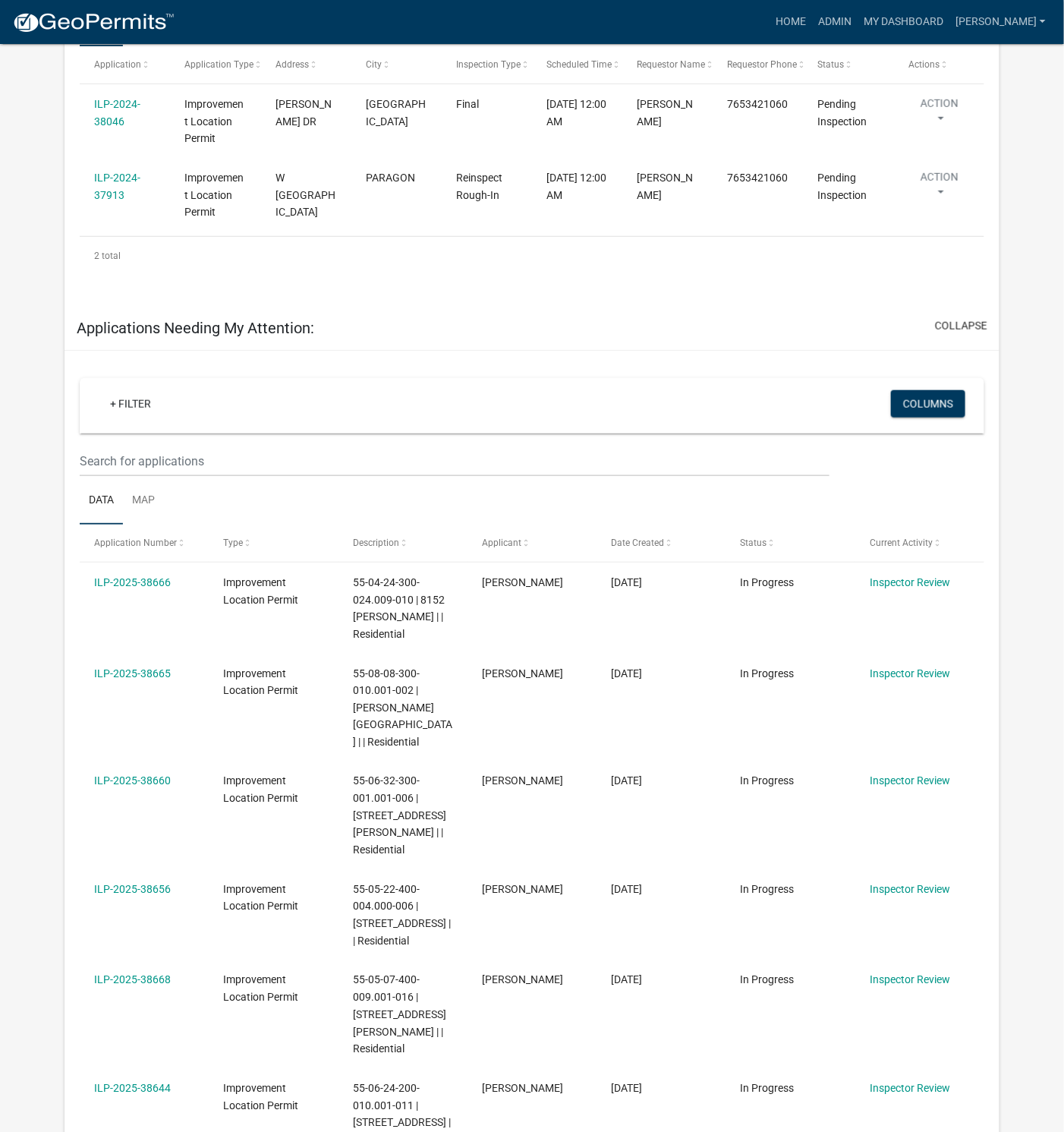
click at [144, 775] on link "ILP-2025-38660" at bounding box center [132, 780] width 76 height 12
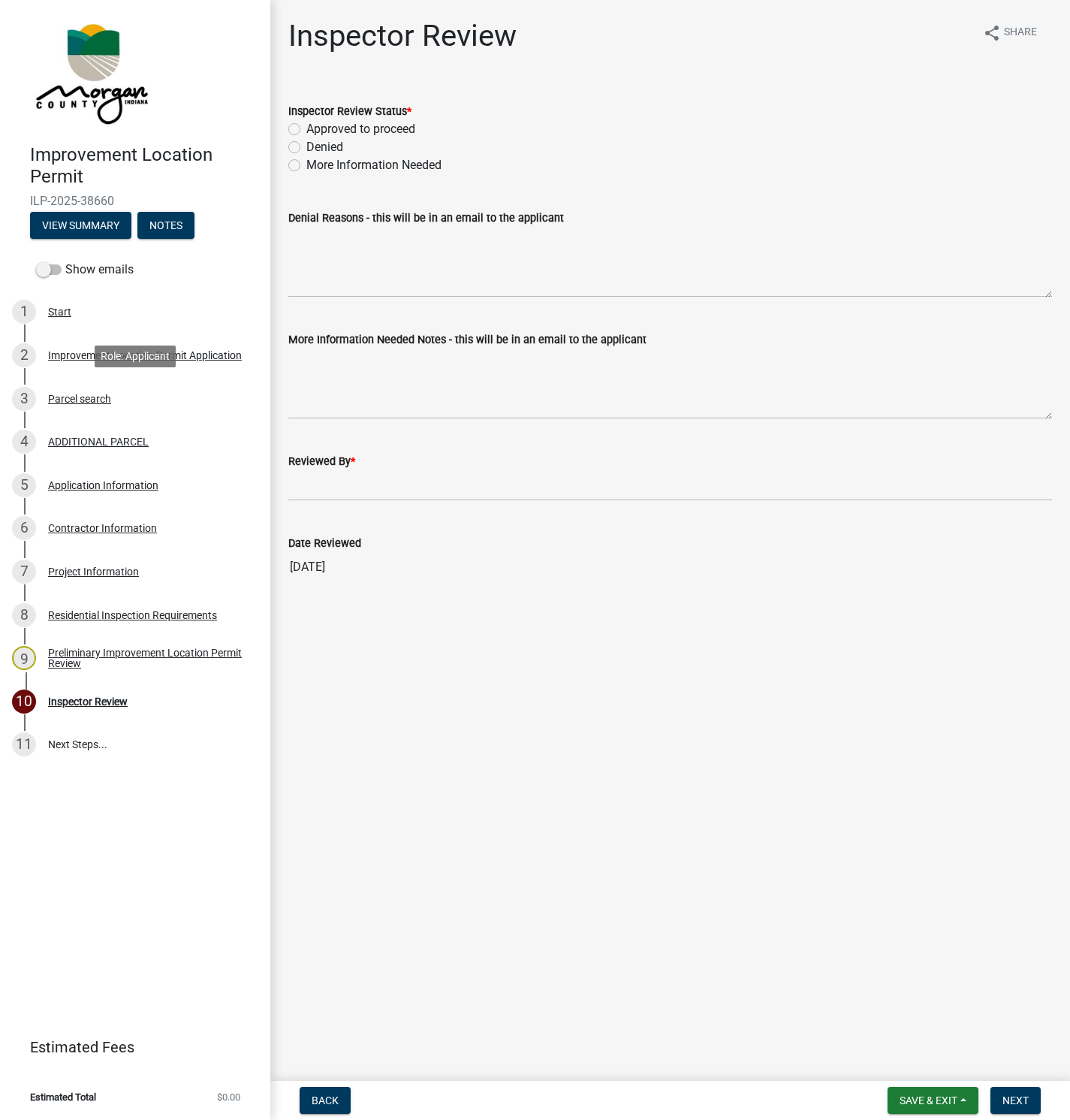
click at [88, 399] on div "Parcel search" at bounding box center [79, 399] width 63 height 11
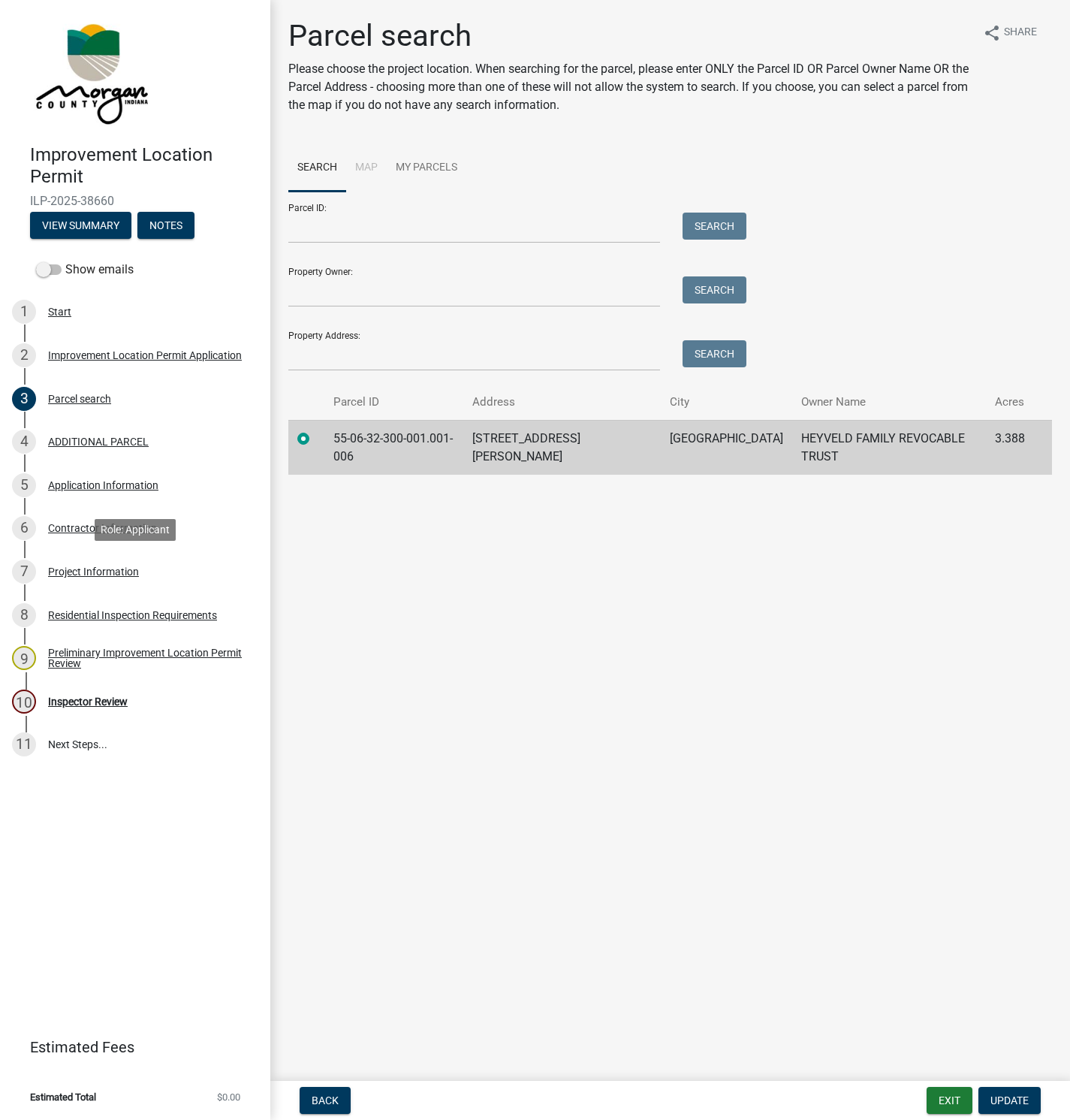
click at [73, 571] on div "Project Information" at bounding box center [94, 572] width 91 height 11
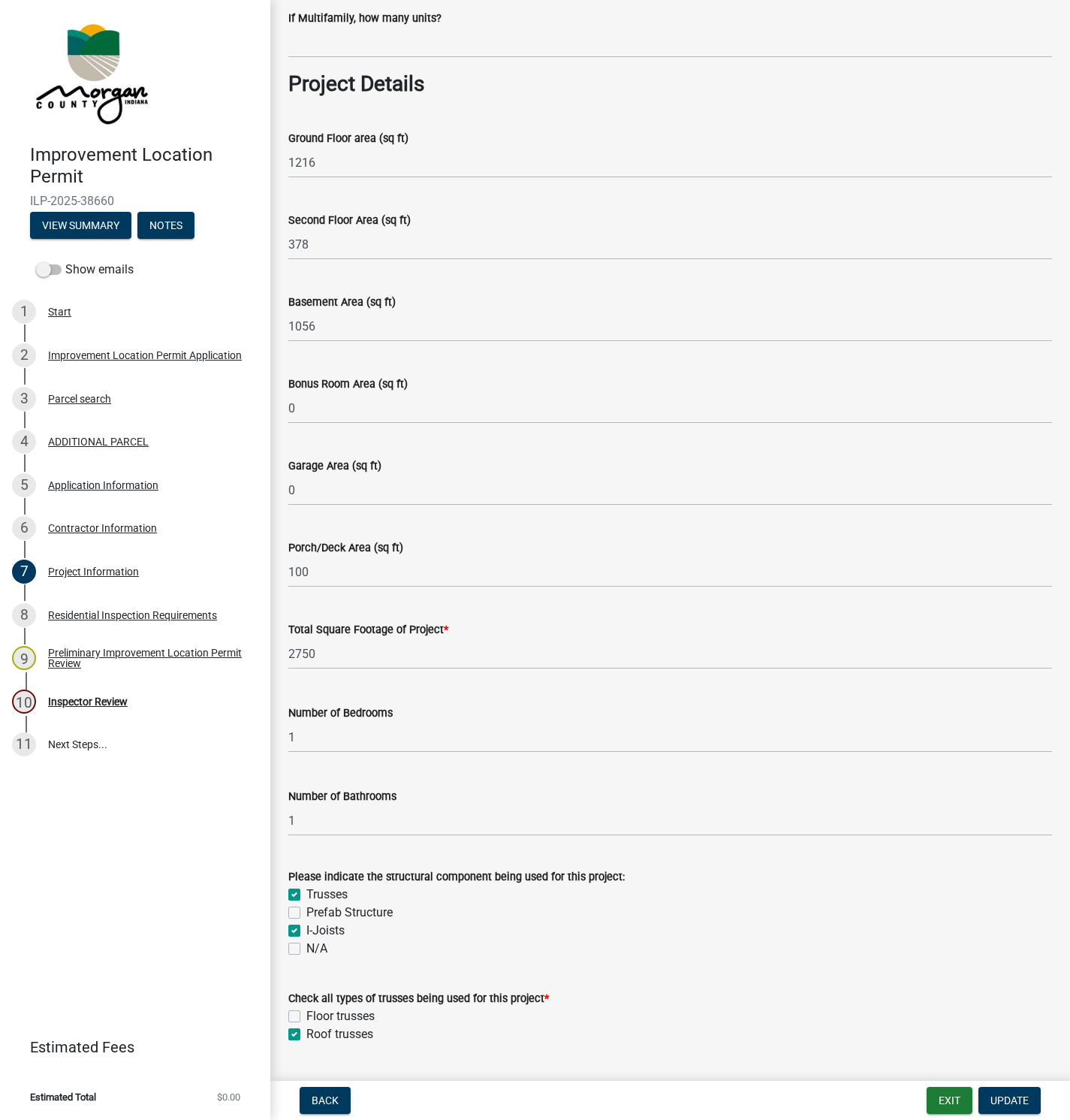
scroll to position [1013, 0]
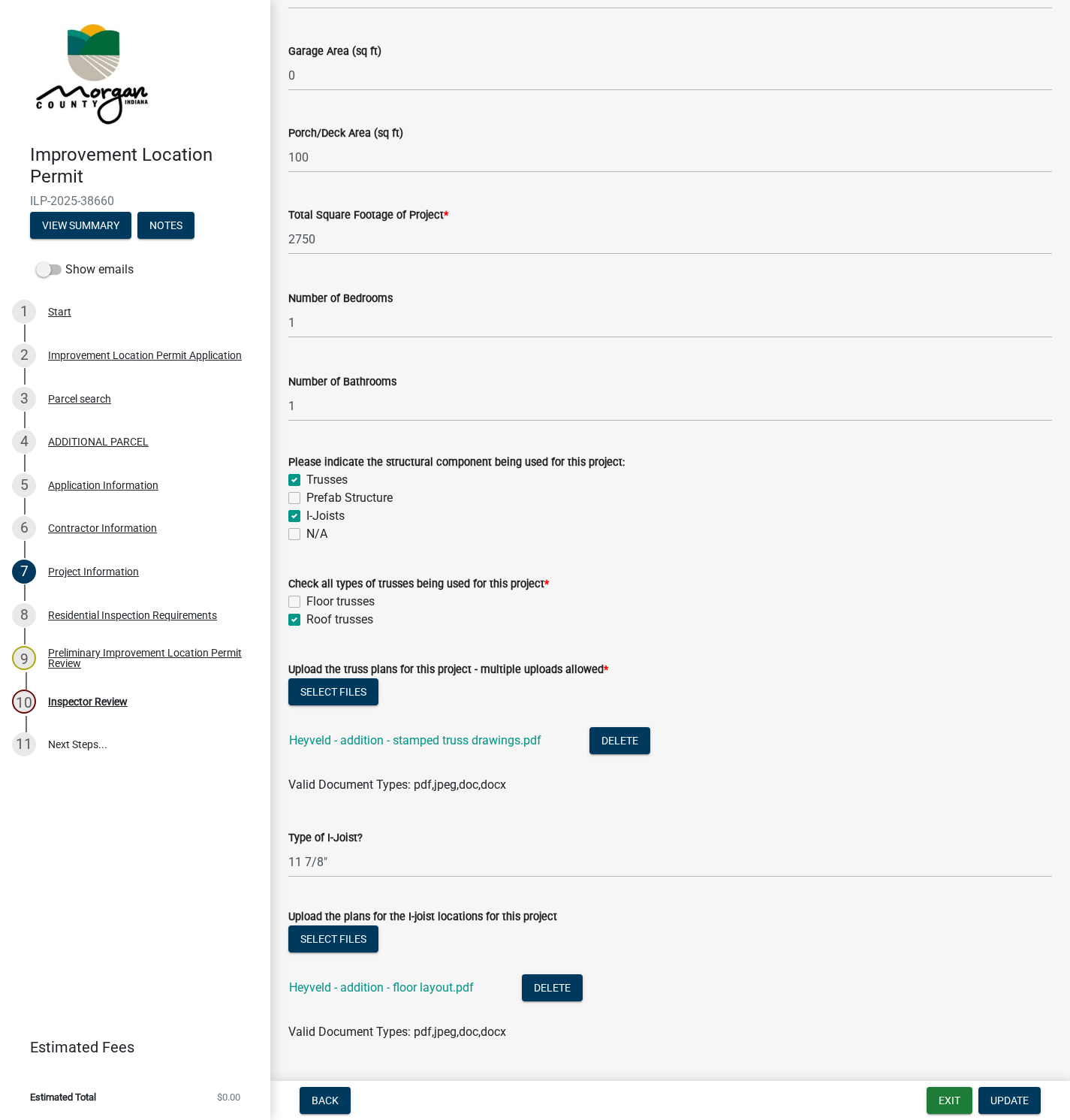
click at [426, 735] on link "Heyveld - addition - stamped truss drawings.pdf" at bounding box center [414, 740] width 252 height 15
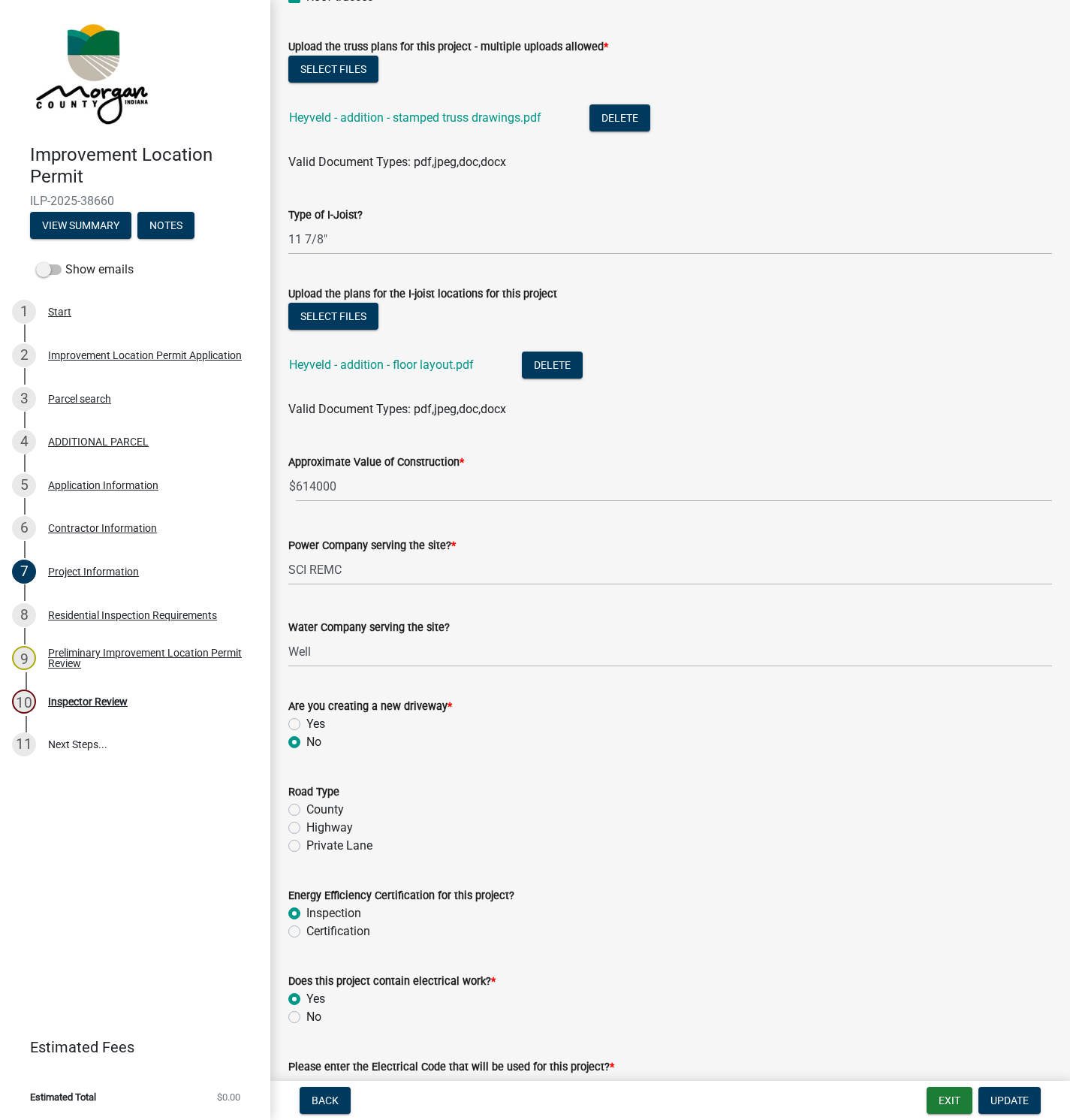
scroll to position [1577, 0]
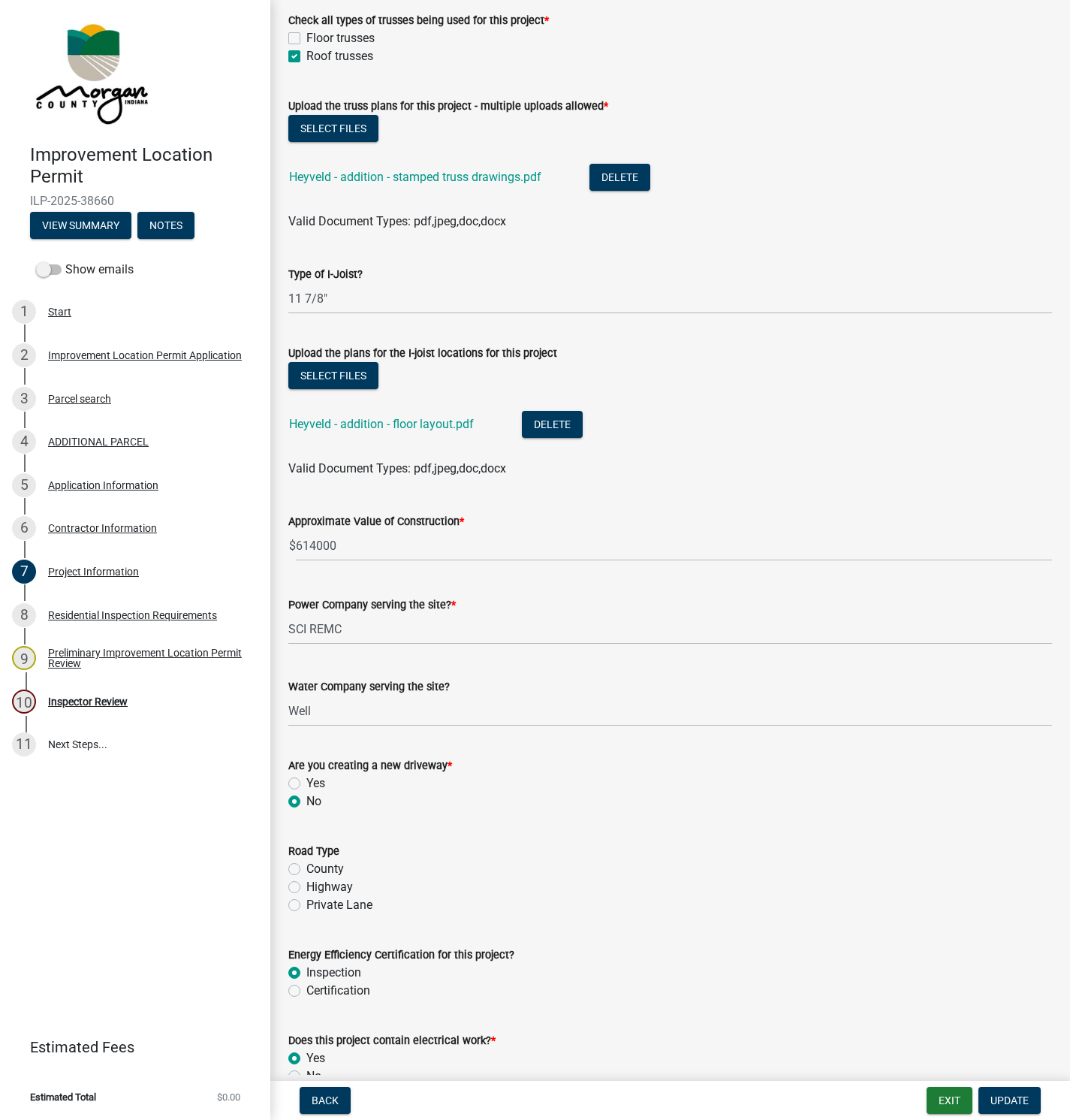
click at [352, 424] on link "Heyveld - addition - floor layout.pdf" at bounding box center [381, 424] width 185 height 15
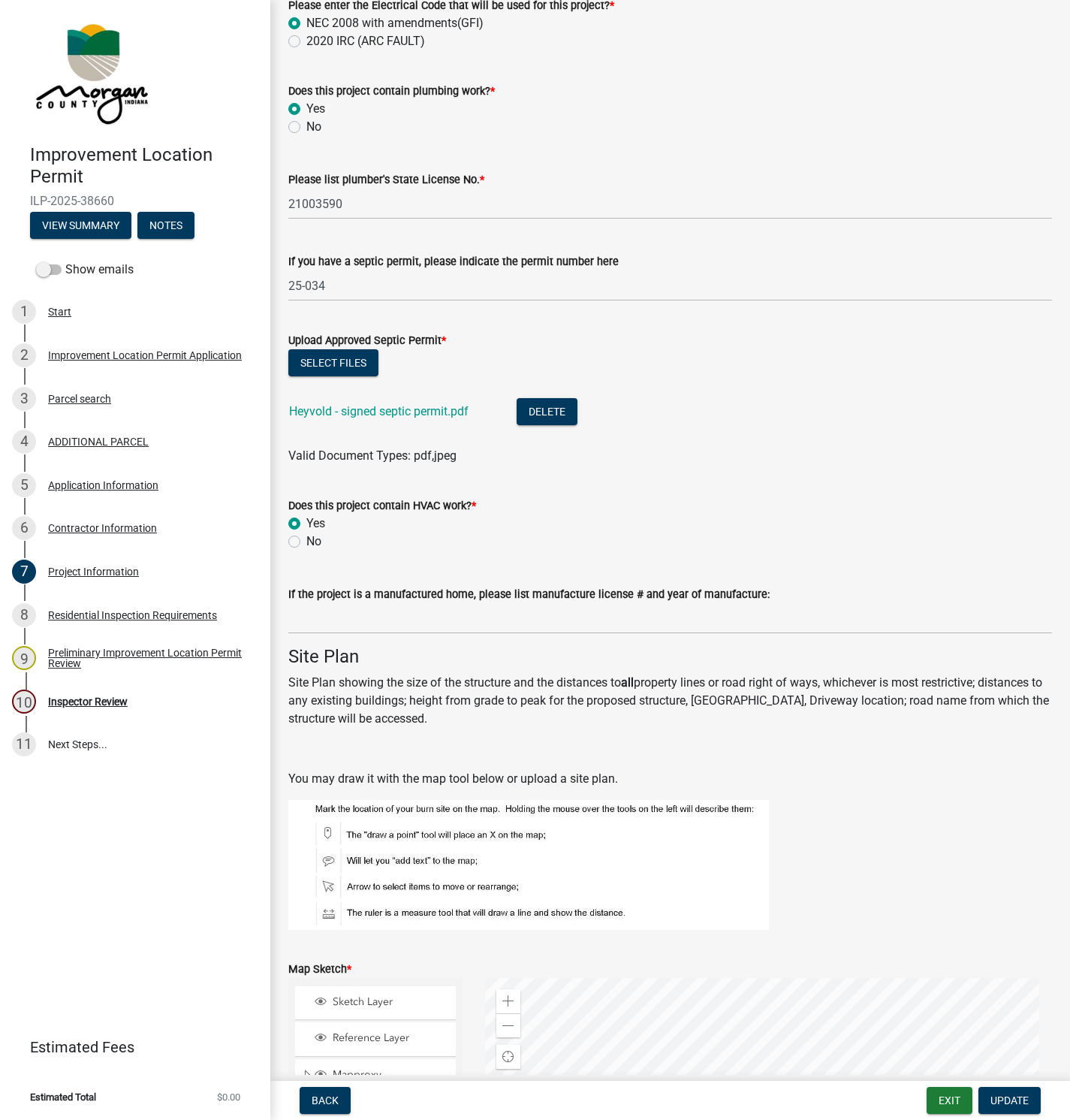
scroll to position [2703, 0]
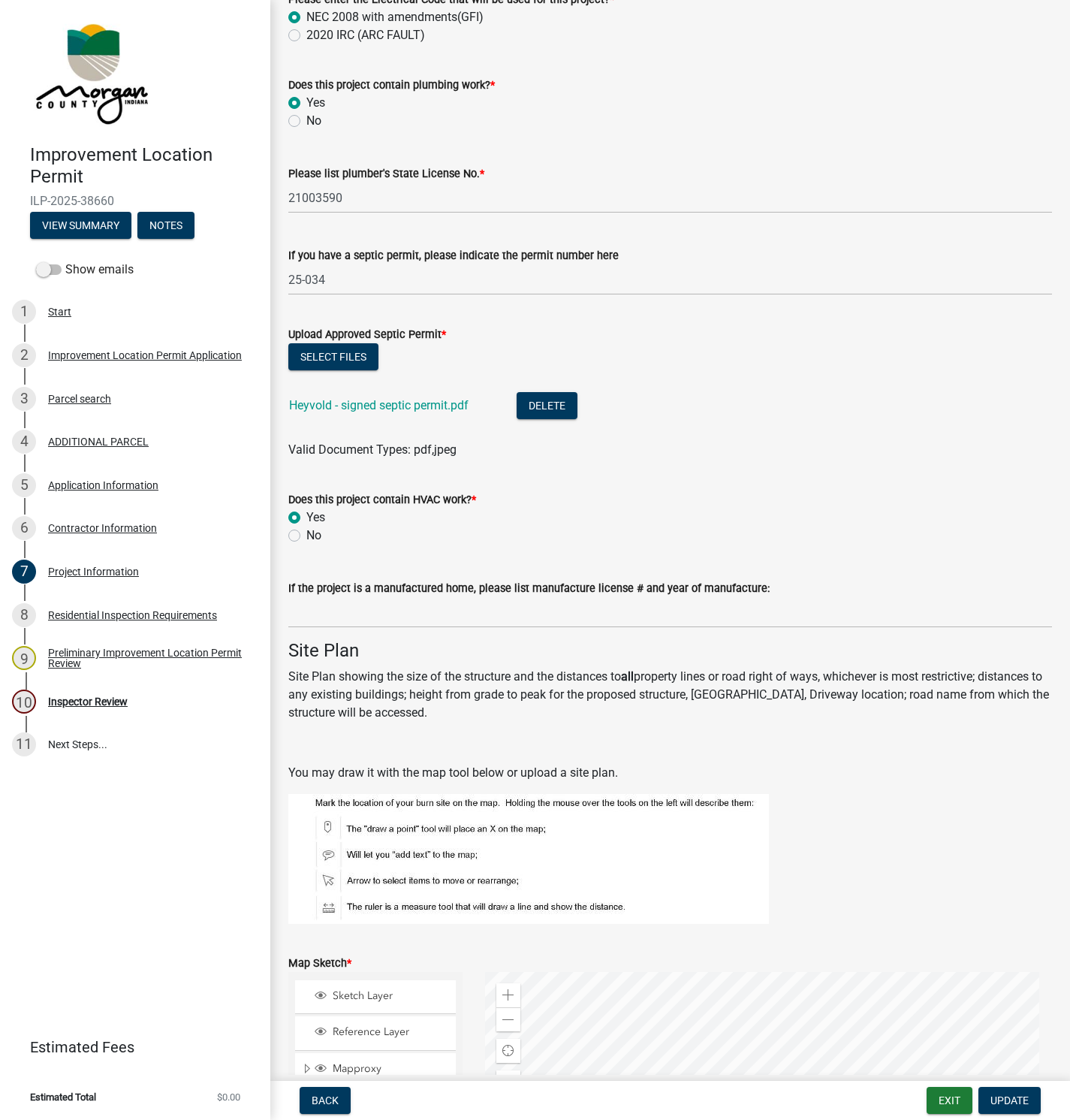
click at [372, 405] on link "Heyvold - signed septic permit.pdf" at bounding box center [378, 405] width 179 height 15
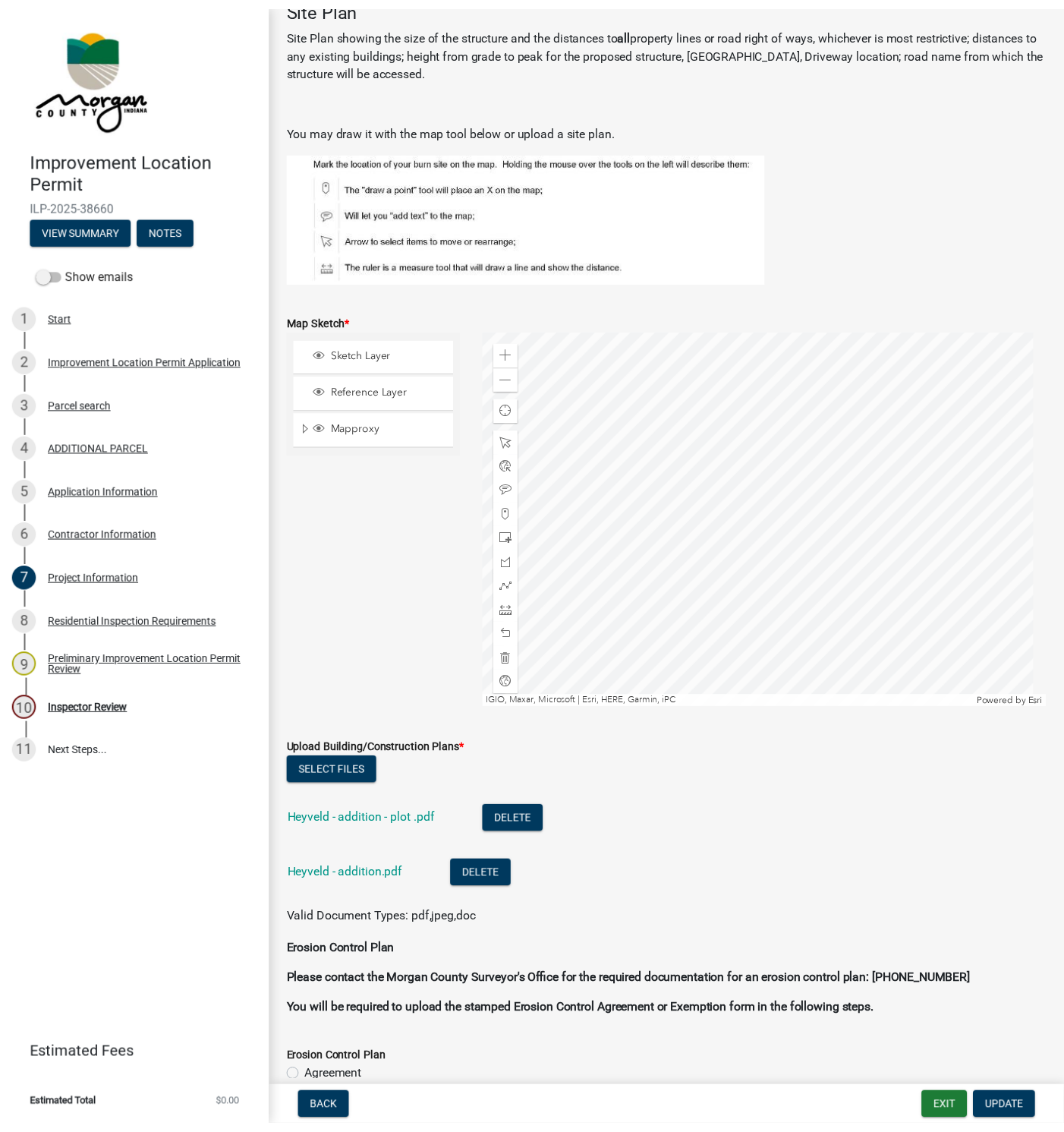
scroll to position [3643, 0]
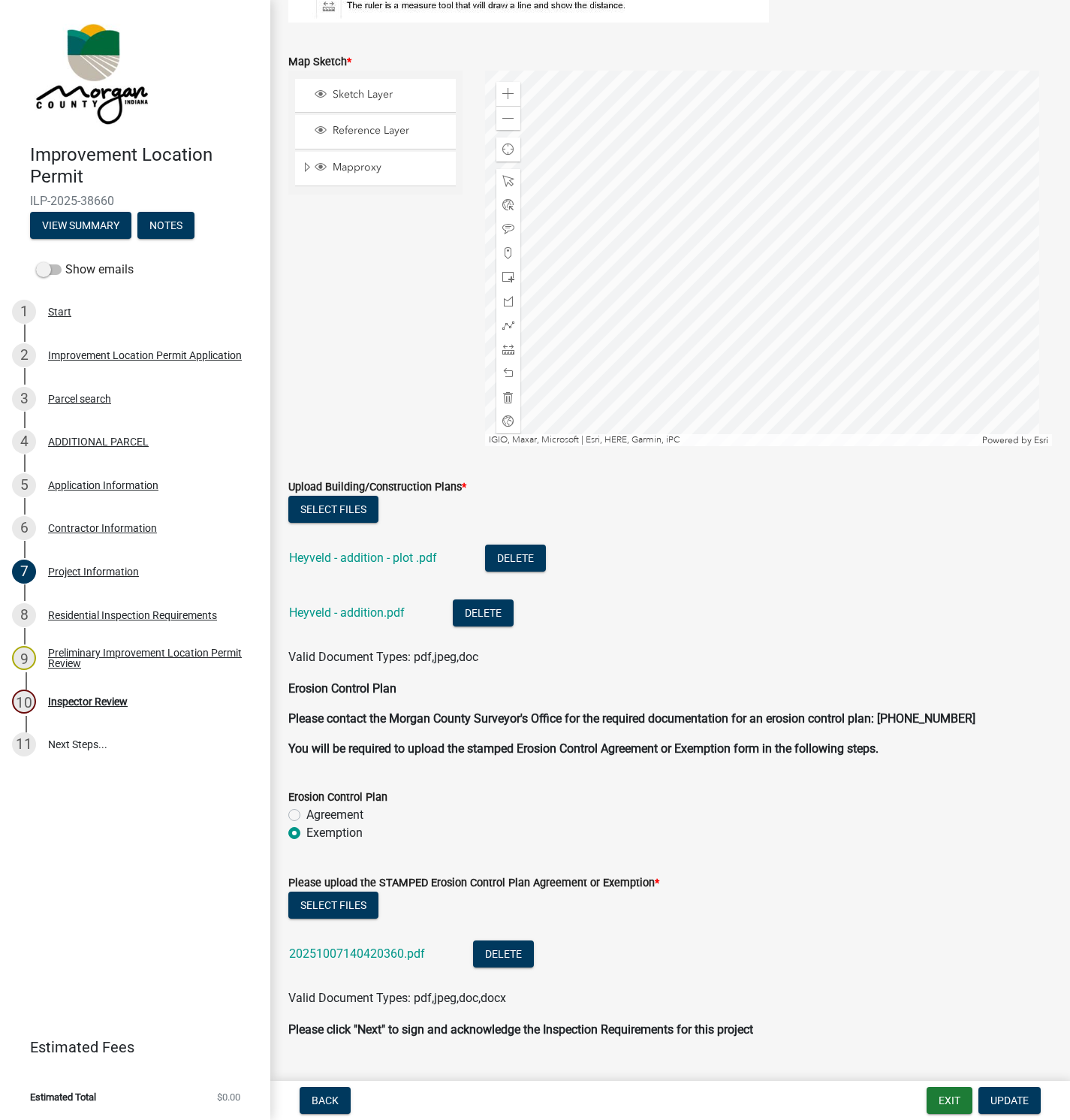
click at [365, 550] on link "Heyveld - addition - plot .pdf" at bounding box center [362, 557] width 148 height 15
click at [352, 614] on link "Heyveld - addition.pdf" at bounding box center [346, 613] width 116 height 15
click at [949, 1098] on button "Exit" at bounding box center [950, 1100] width 46 height 27
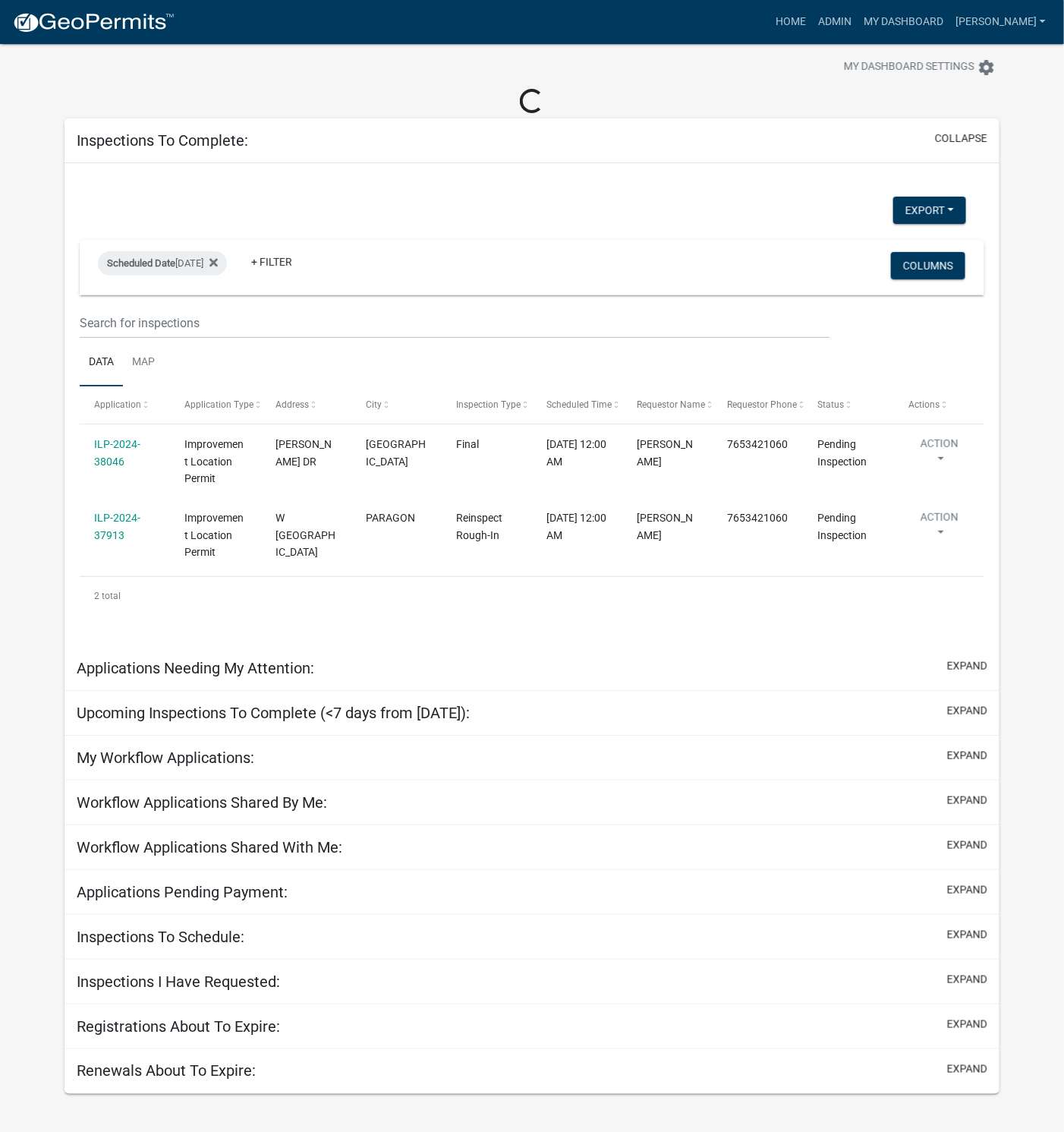
scroll to position [44, 0]
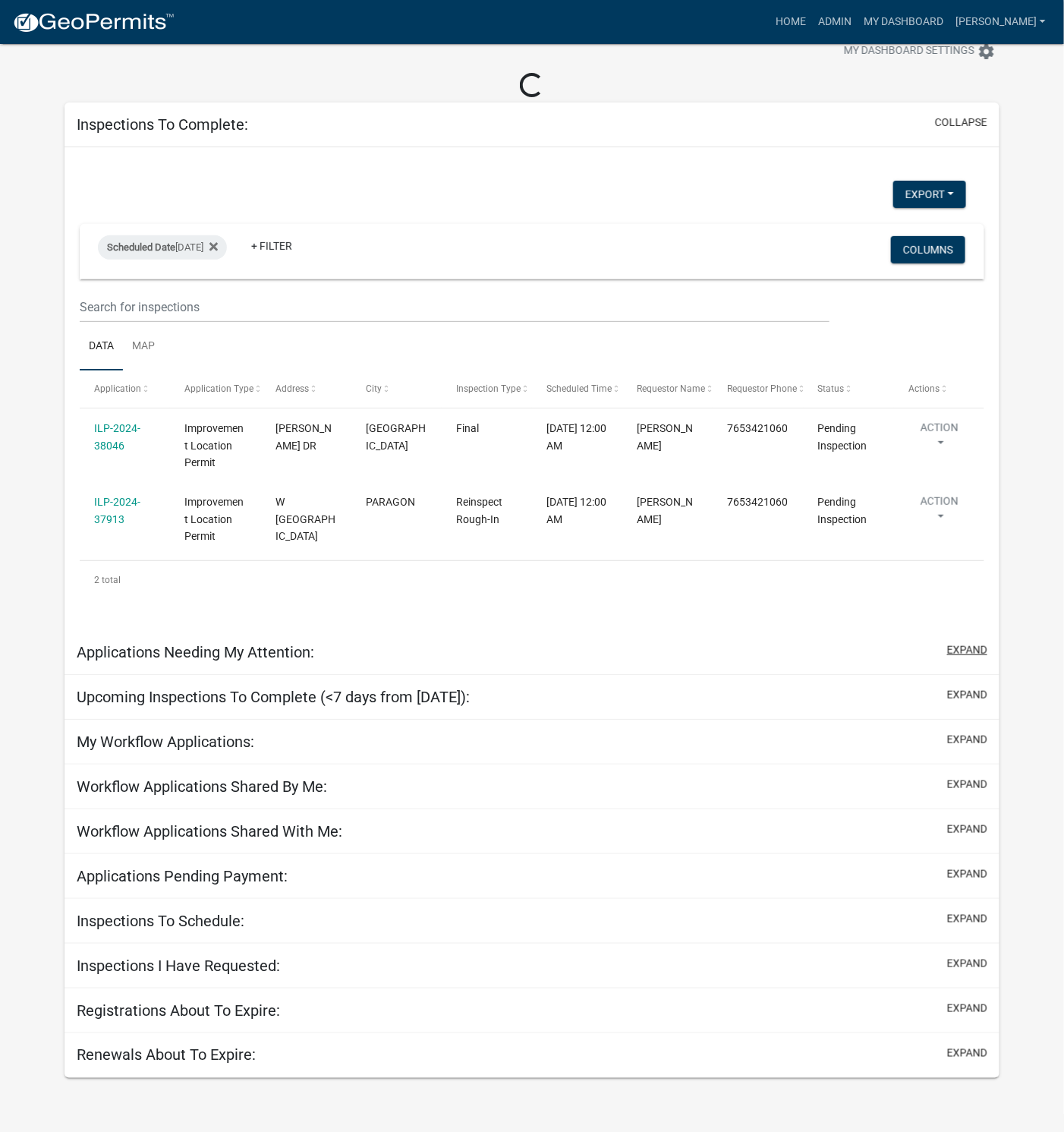
click at [957, 652] on button "expand" at bounding box center [967, 650] width 40 height 16
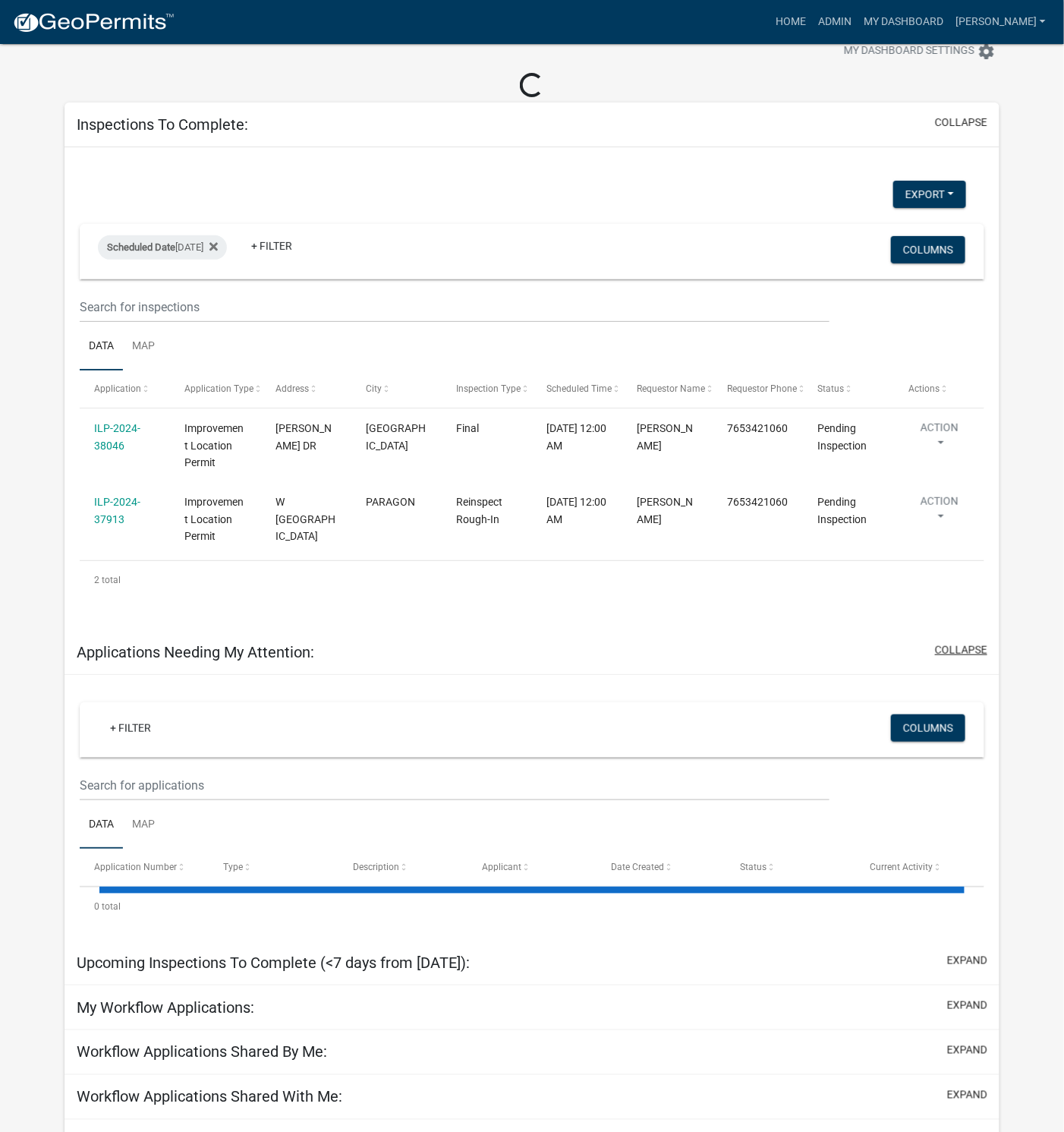
select select "1: 25"
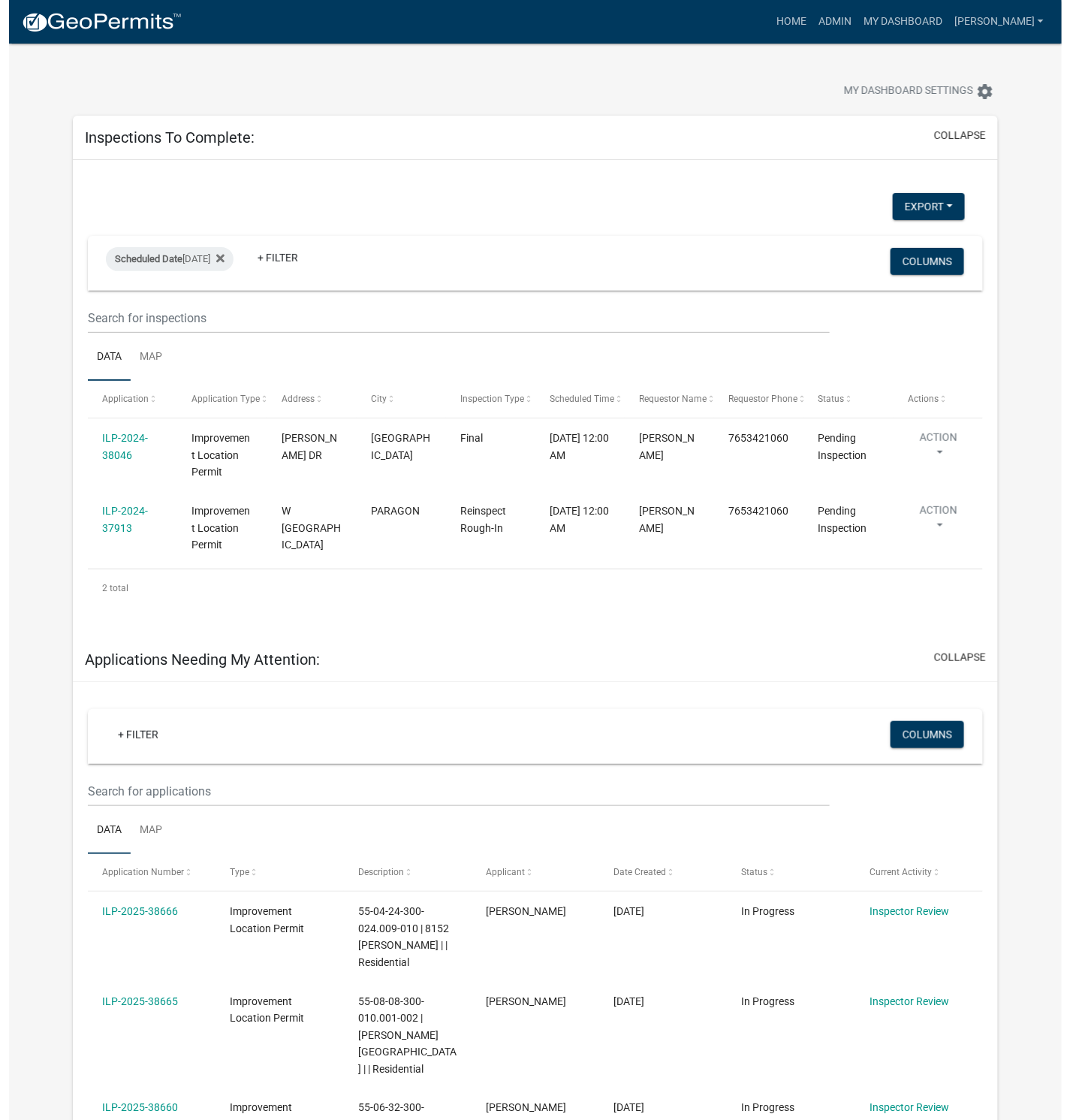
scroll to position [0, 0]
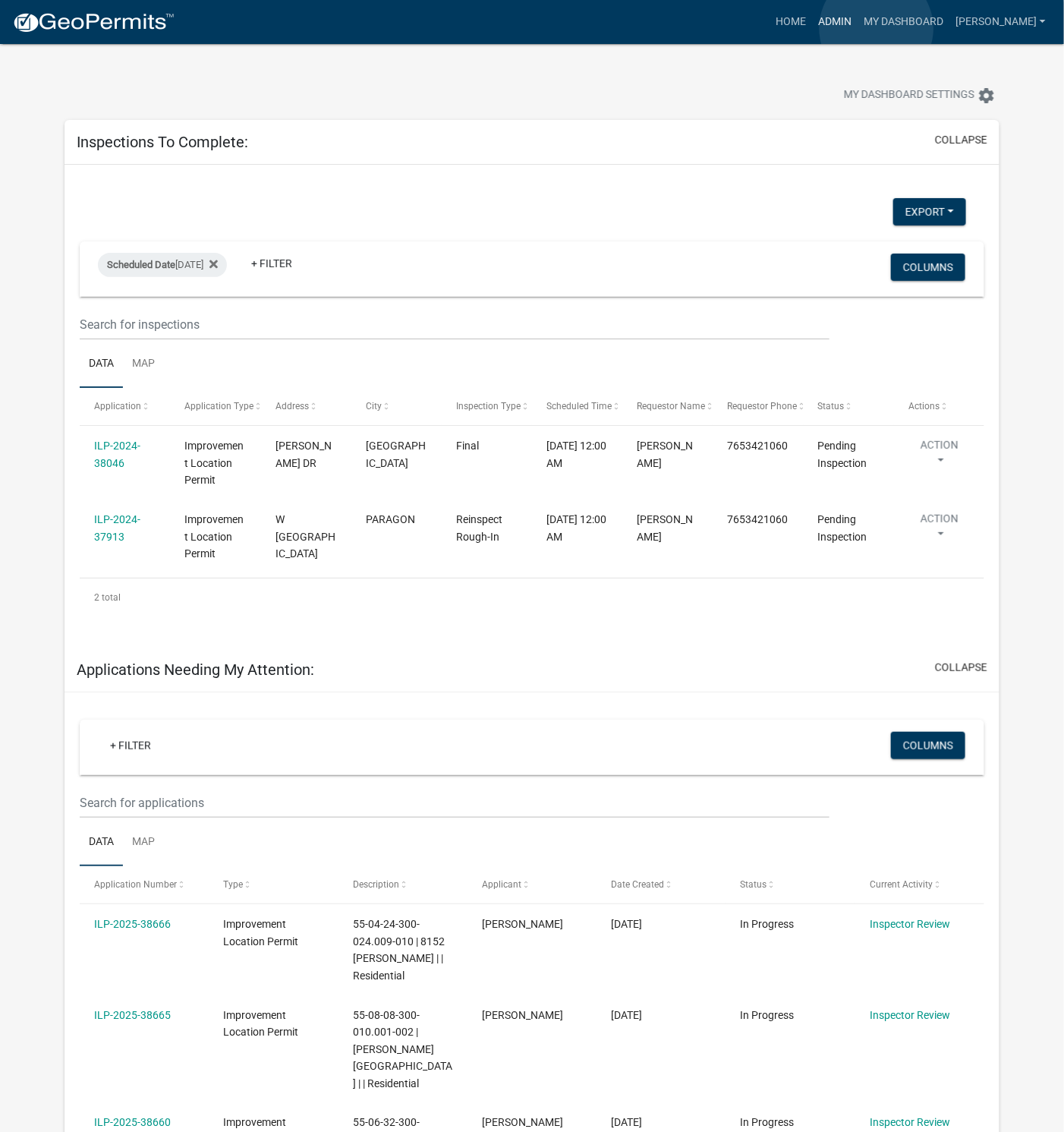
click at [858, 29] on link "Admin" at bounding box center [834, 21] width 45 height 29
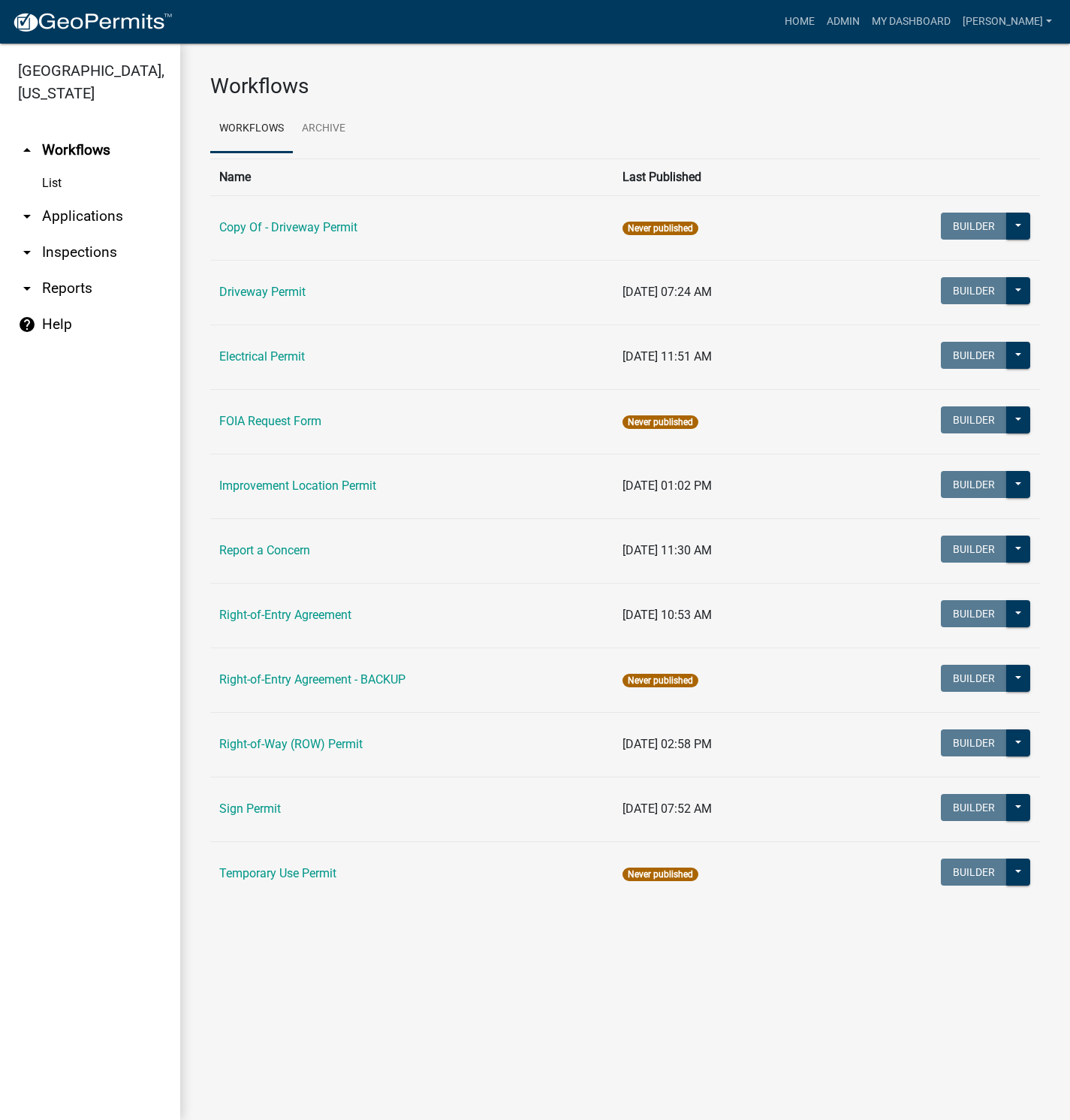
click at [298, 486] on link "Improvement Location Permit" at bounding box center [298, 485] width 157 height 15
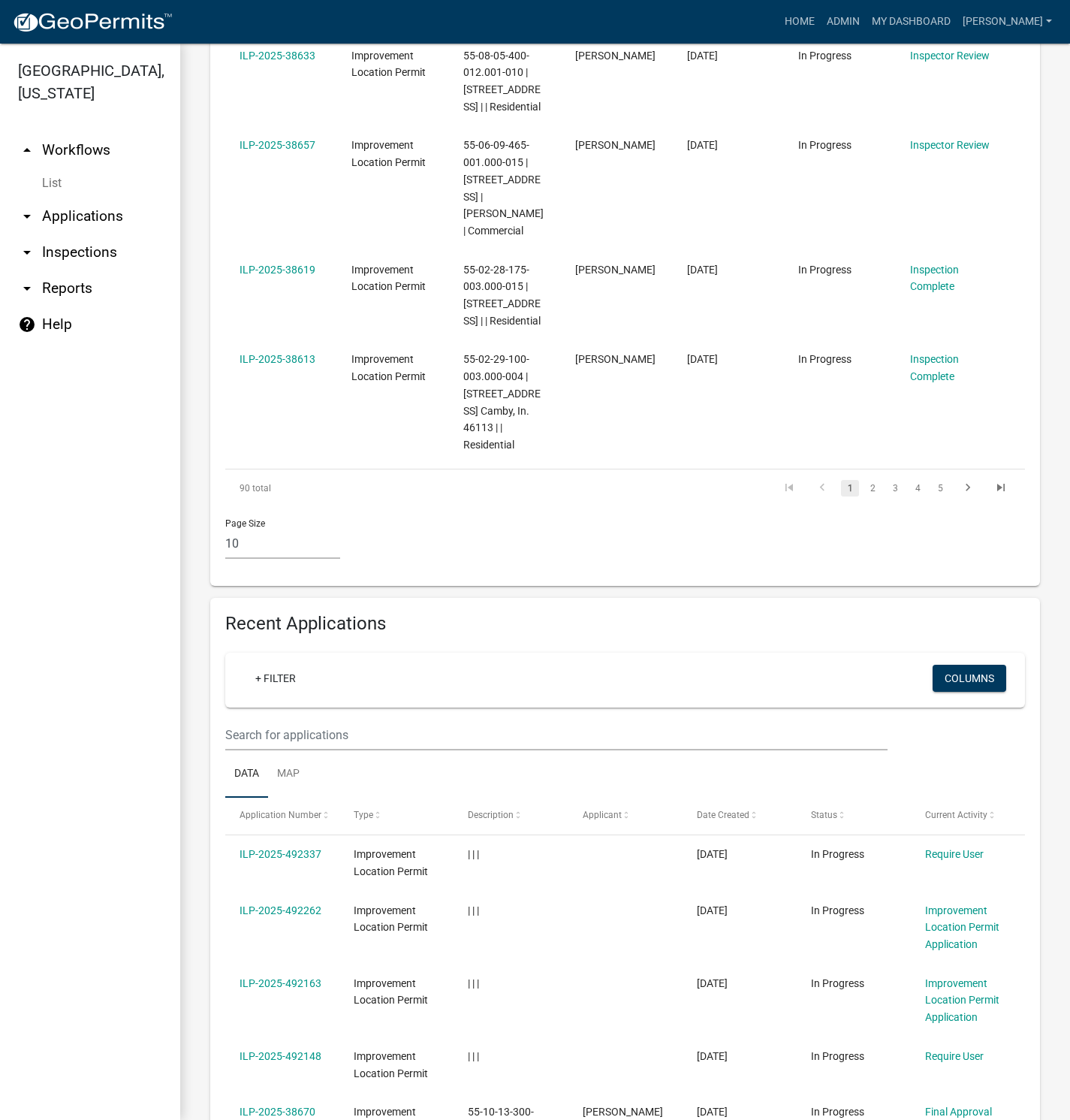
scroll to position [1447, 0]
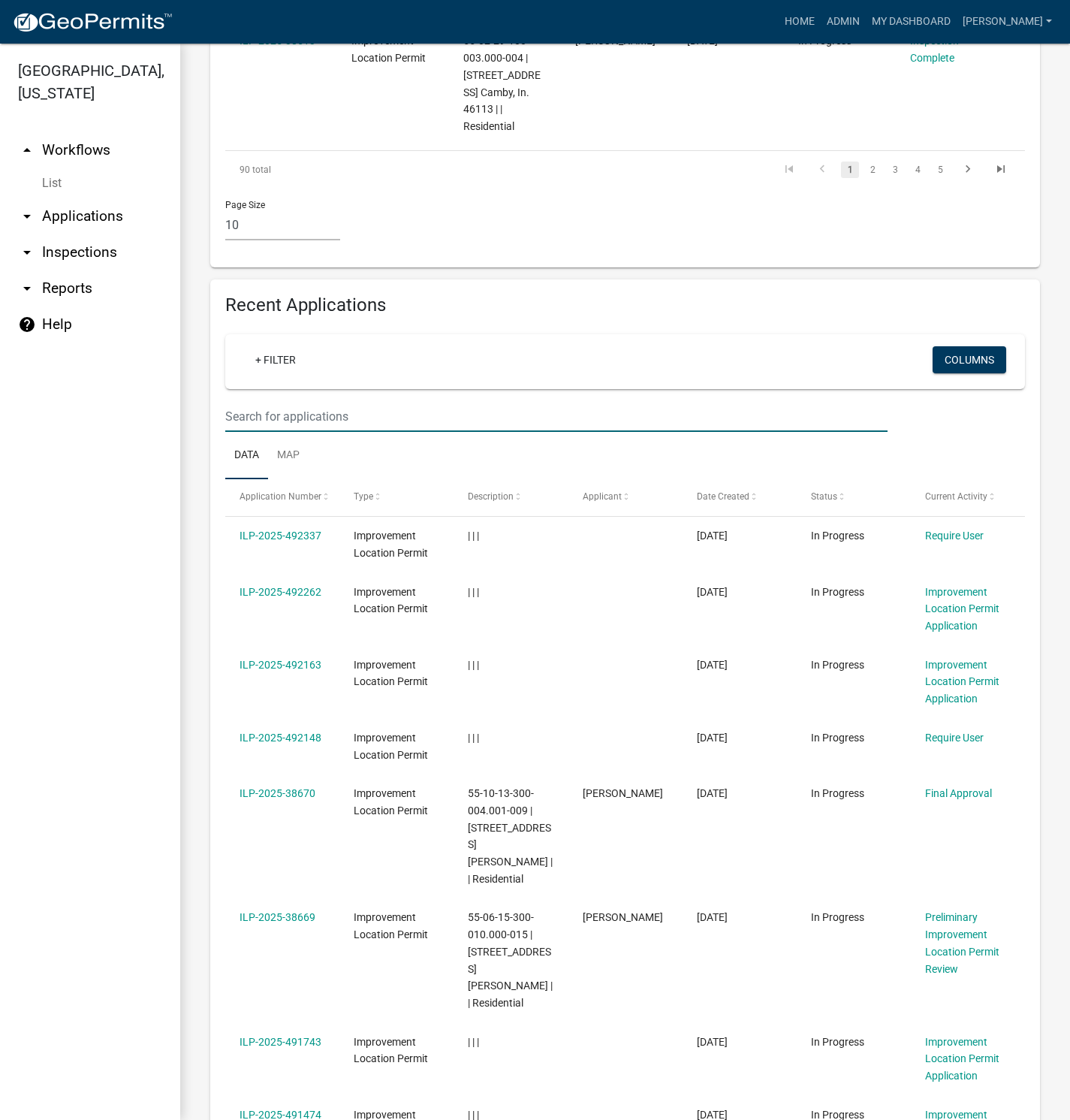
click at [341, 401] on input "text" at bounding box center [555, 416] width 662 height 31
click at [329, 401] on input "text" at bounding box center [555, 416] width 662 height 31
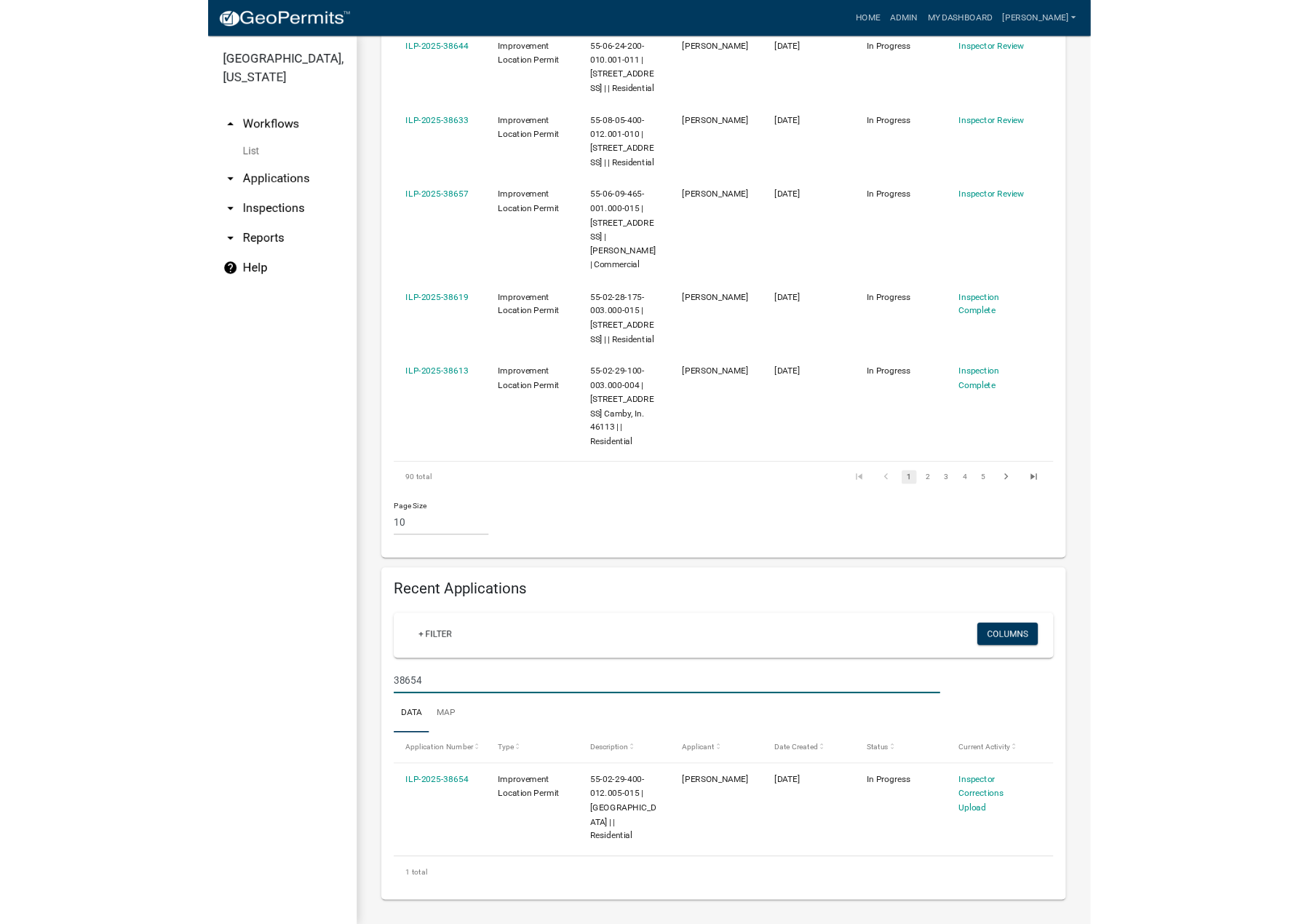
scroll to position [940, 0]
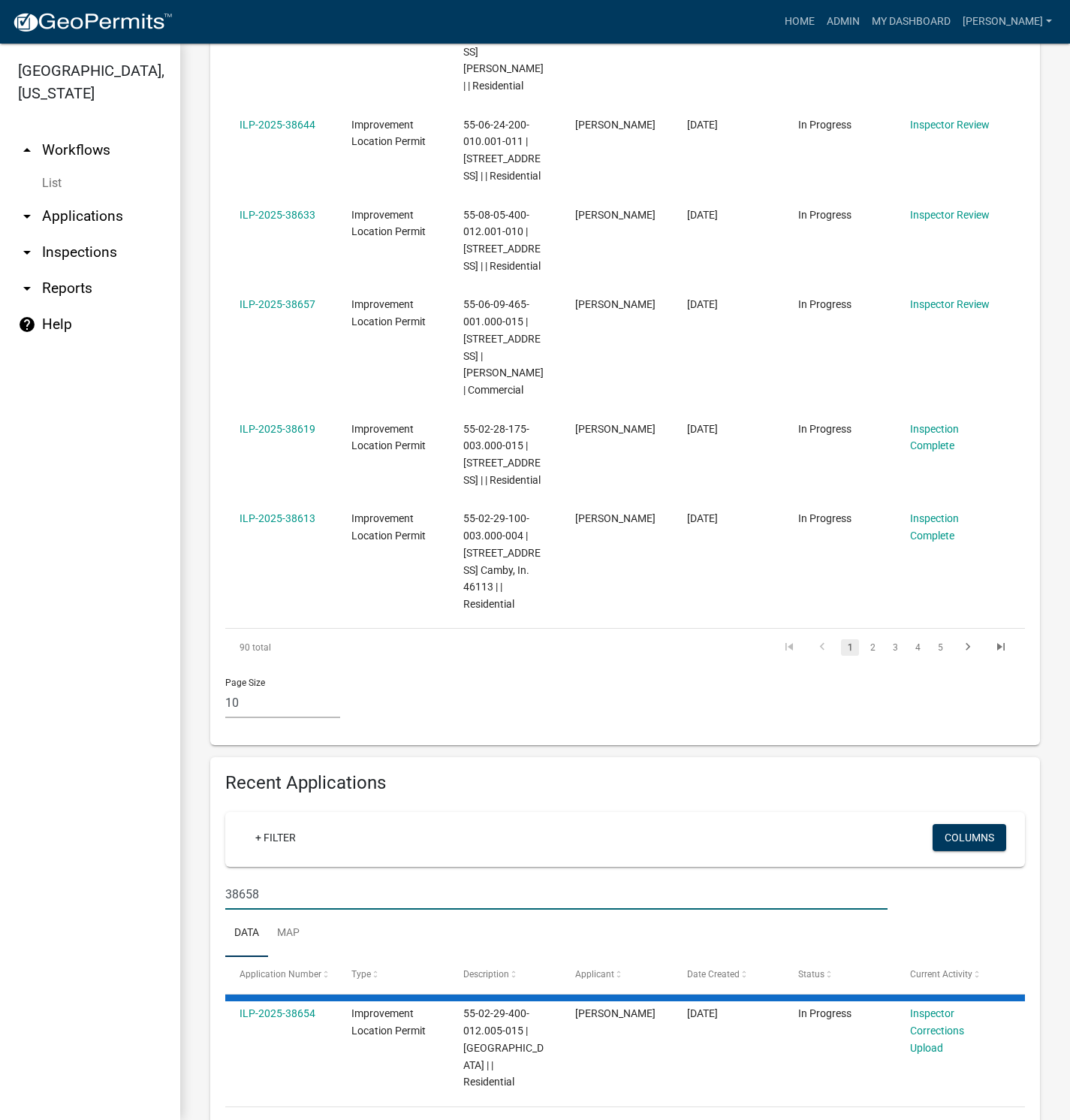
type input "38658"
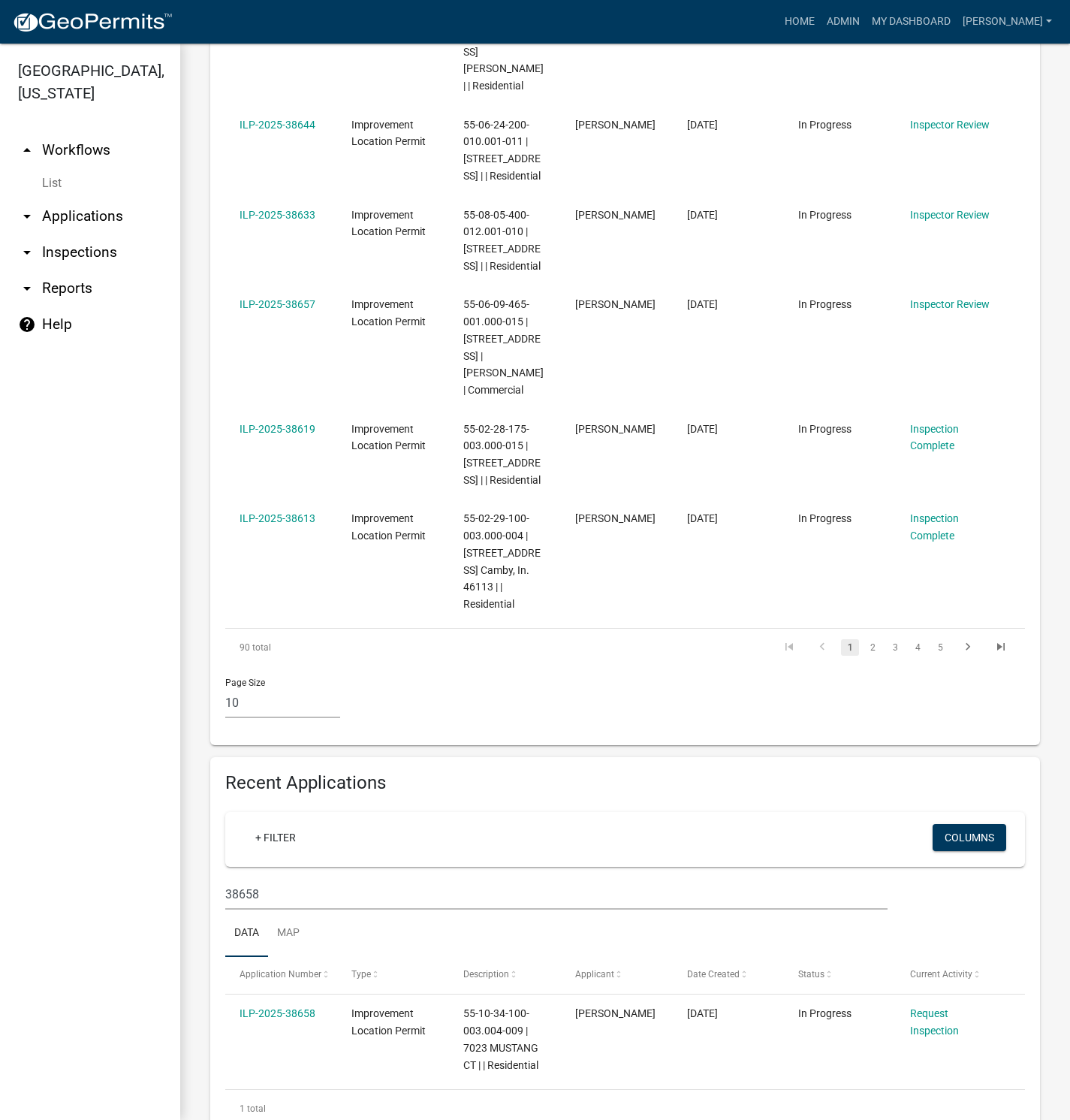
click at [275, 1007] on link "ILP-2025-38658" at bounding box center [277, 1013] width 76 height 12
